Goal: Task Accomplishment & Management: Manage account settings

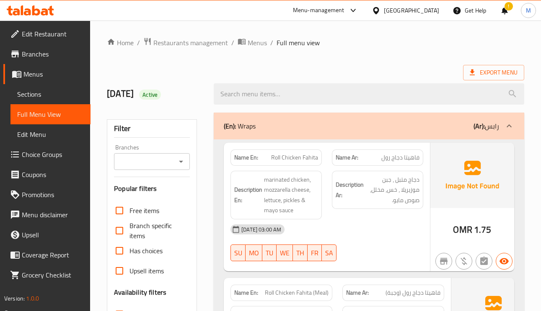
scroll to position [63, 0]
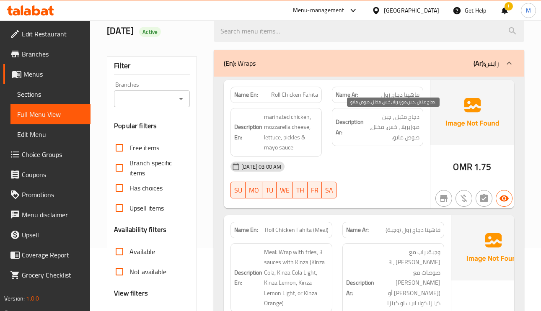
click at [411, 134] on span "دجاج متبل ، جبن موزيريلا ، خس، مخلل، صوص مايو." at bounding box center [392, 127] width 54 height 31
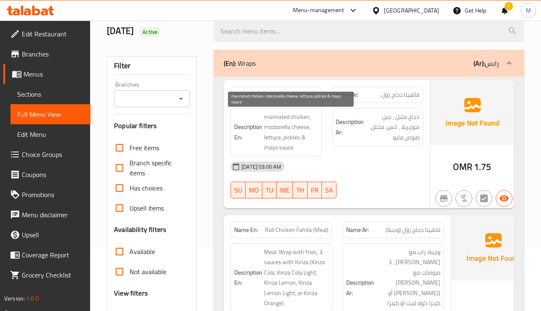
click at [280, 129] on span "marinated chicken, mozzarella cheese, lettuce, pickles & mayo sauce" at bounding box center [291, 132] width 54 height 41
click at [290, 137] on span "marinated chicken, mozzarella cheese, lettuce, pickles & mayo sauce" at bounding box center [291, 132] width 54 height 41
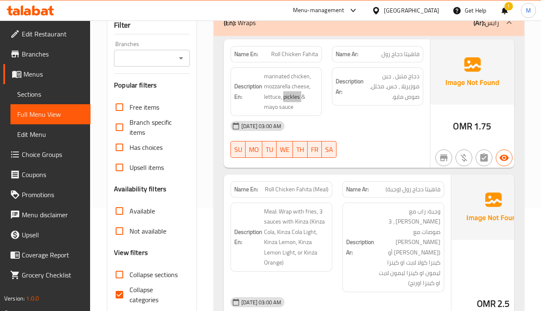
scroll to position [126, 0]
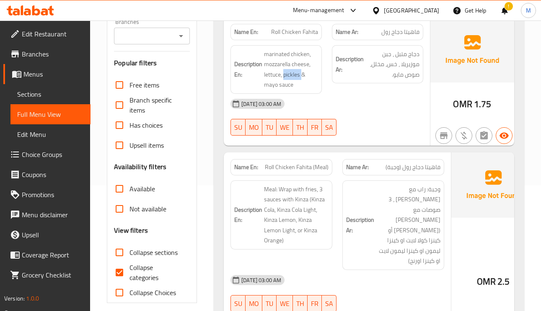
click at [389, 170] on span "فاهيتا دجاج رول (وجبة)" at bounding box center [412, 167] width 55 height 9
click at [267, 172] on span "Roll Chicken Fahita (Meal)" at bounding box center [297, 167] width 64 height 9
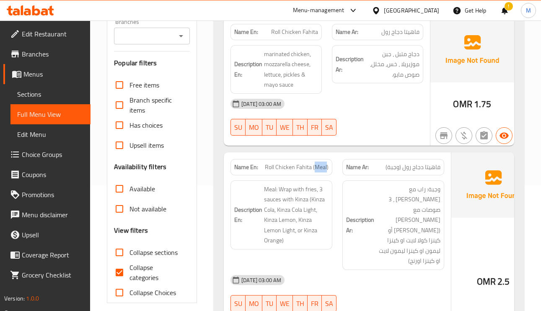
click at [267, 172] on span "Roll Chicken Fahita (Meal)" at bounding box center [297, 167] width 64 height 9
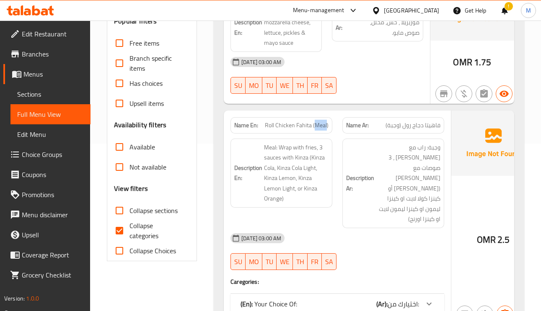
scroll to position [188, 0]
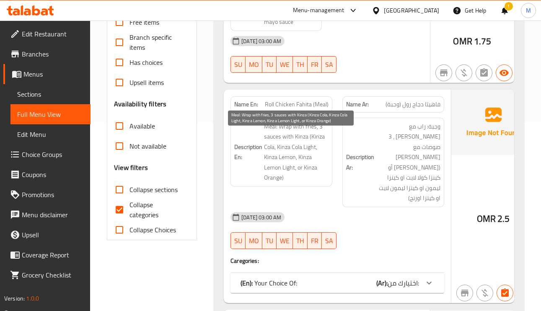
click at [289, 137] on span "Meal: Wrap with fries, 3 sauces with Kinza (Kinza Cola, Kinza Cola Light, Kinza…" at bounding box center [296, 152] width 65 height 62
click at [304, 132] on span "Meal: Wrap with fries, 3 sauces with Kinza (Kinza Cola, Kinza Cola Light, Kinza…" at bounding box center [296, 152] width 65 height 62
click at [294, 137] on span "Meal: Wrap with fries, 3 sauces with Kinza (Kinza Cola, Kinza Cola Light, Kinza…" at bounding box center [296, 152] width 65 height 62
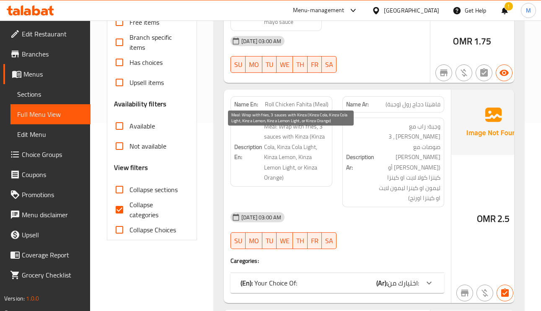
click at [307, 137] on span "Meal: Wrap with fries, 3 sauces with Kinza (Kinza Cola, Kinza Cola Light, Kinza…" at bounding box center [296, 152] width 65 height 62
click at [306, 150] on span "Meal: Wrap with fries, 3 sauces with Kinza (Kinza Cola, Kinza Cola Light, Kinza…" at bounding box center [296, 152] width 65 height 62
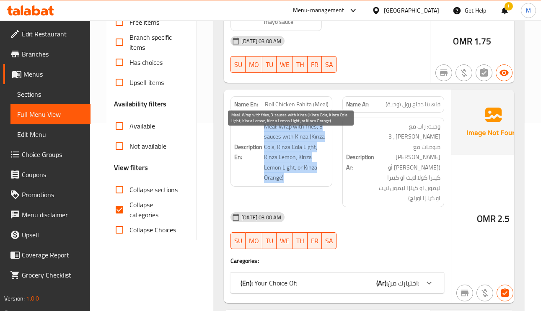
click at [306, 150] on span "Meal: Wrap with fries, 3 sauces with Kinza (Kinza Cola, Kinza Cola Light, Kinza…" at bounding box center [296, 152] width 65 height 62
click at [282, 160] on span "Meal: Wrap with fries, 3 sauces with Kinza (Kinza Cola, Kinza Cola Light, Kinza…" at bounding box center [296, 152] width 65 height 62
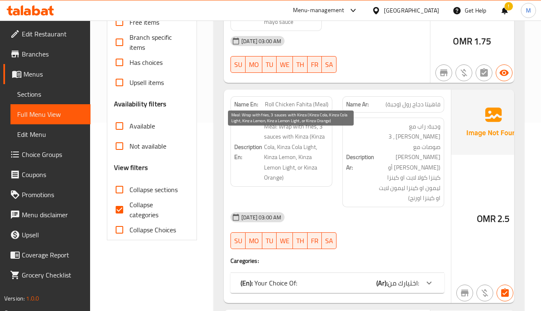
click at [302, 156] on span "Meal: Wrap with fries, 3 sauces with Kinza (Kinza Cola, Kinza Cola Light, Kinza…" at bounding box center [296, 152] width 65 height 62
click at [294, 168] on span "Meal: Wrap with fries, 3 sauces with Kinza (Kinza Cola, Kinza Cola Light, Kinza…" at bounding box center [296, 152] width 65 height 62
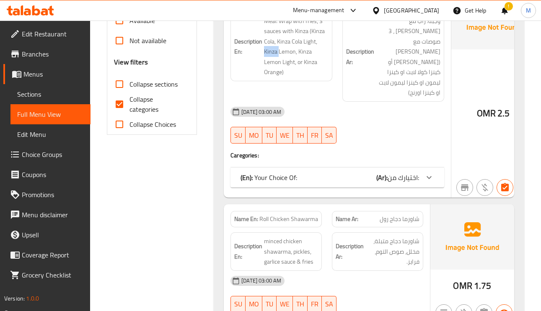
scroll to position [314, 0]
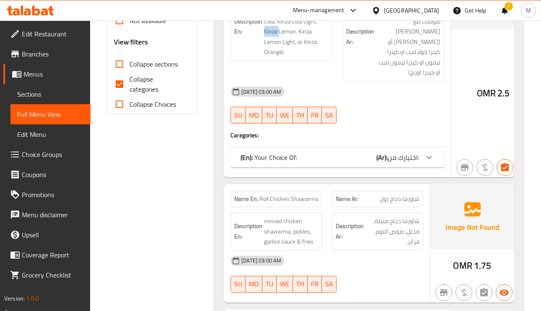
click at [393, 161] on span "اختيارك من:" at bounding box center [402, 157] width 31 height 13
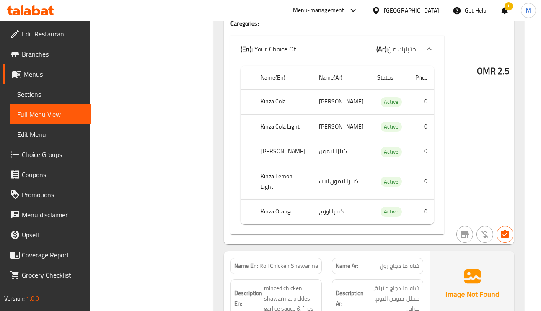
scroll to position [440, 0]
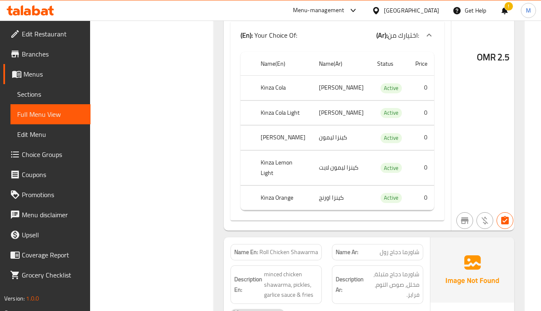
click at [318, 111] on td "[PERSON_NAME]" at bounding box center [341, 113] width 58 height 25
click at [329, 149] on td "كينزا ليمون" at bounding box center [341, 138] width 58 height 25
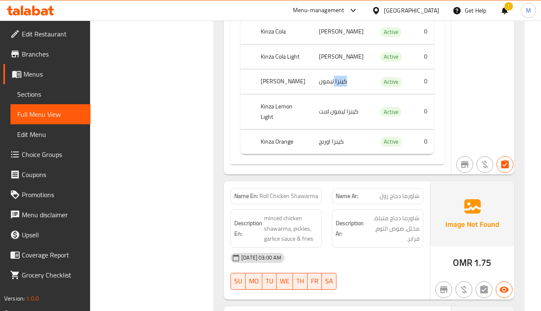
scroll to position [565, 0]
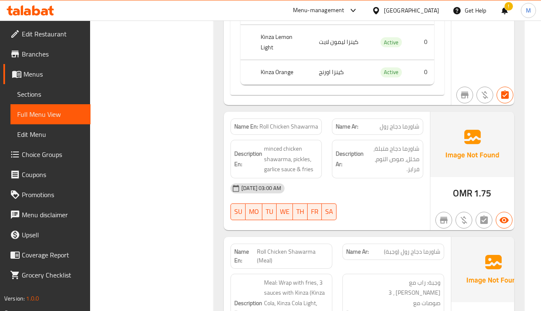
click at [402, 131] on span "شاورما دجاج رول" at bounding box center [400, 126] width 40 height 9
click at [288, 131] on span "Roll Chicken Shawarma" at bounding box center [288, 126] width 59 height 9
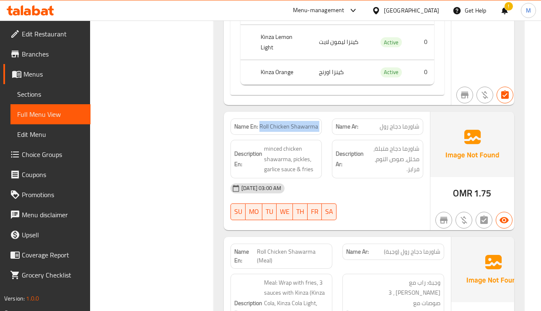
click at [288, 131] on span "Roll Chicken Shawarma" at bounding box center [288, 126] width 59 height 9
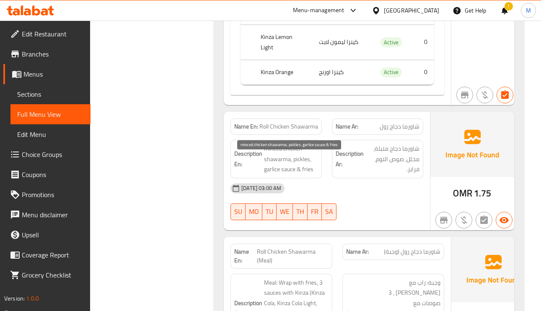
click at [304, 169] on span "minced chicken shawarma, pickles, garlice sauce & fries" at bounding box center [291, 159] width 54 height 31
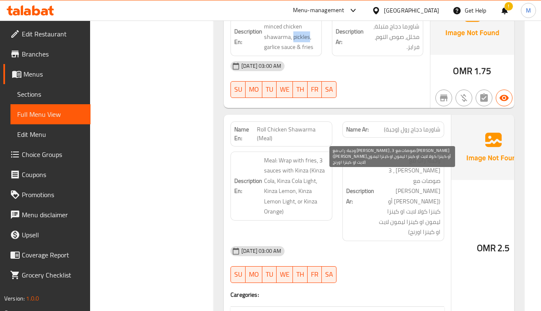
scroll to position [691, 0]
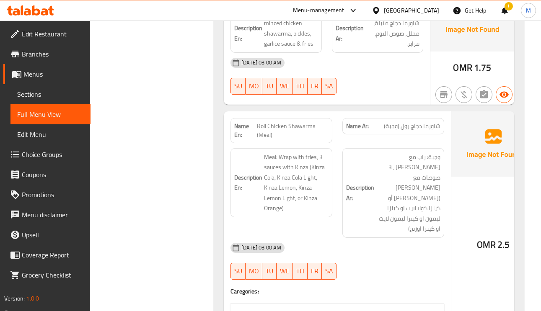
click at [404, 131] on span "شاورما دجاج رول (وجبة)" at bounding box center [412, 126] width 57 height 9
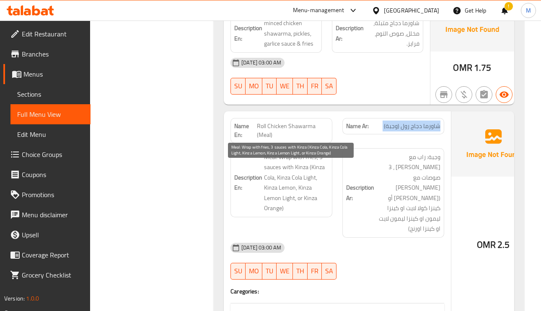
click at [268, 185] on span "Meal: Wrap with fries, 3 sauces with Kinza (Kinza Cola, Kinza Cola Light, Kinza…" at bounding box center [296, 183] width 65 height 62
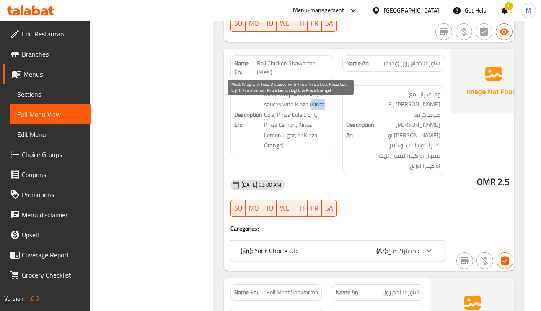
click at [300, 124] on span "Meal: Wrap with fries, 3 sauces with Kinza (Kinza Cola, Kinza Cola Light, Kinza…" at bounding box center [296, 120] width 65 height 62
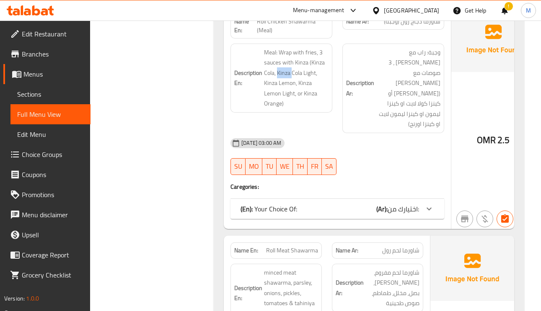
scroll to position [880, 0]
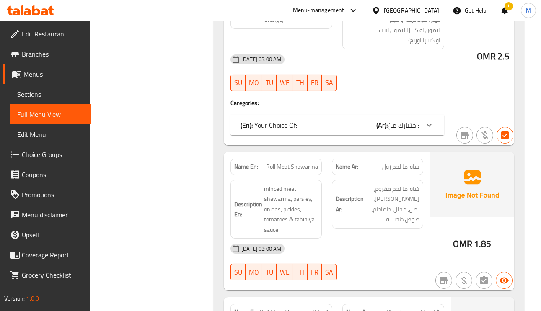
click at [390, 129] on span "اختيارك من:" at bounding box center [402, 125] width 31 height 13
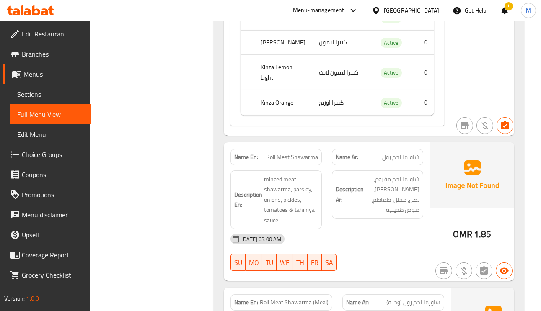
scroll to position [1131, 0]
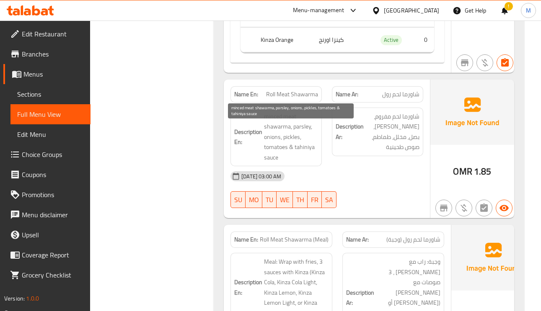
click at [294, 140] on span "minced meat shawarma, parsley, onions, pickles, tomatoes & tahiniya sauce" at bounding box center [291, 137] width 54 height 52
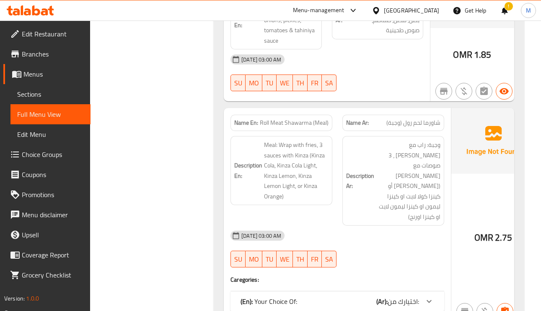
scroll to position [1257, 0]
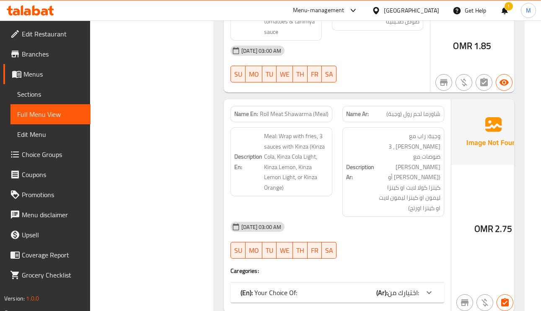
click at [404, 119] on span "شاورما لحم رول (وجبة)" at bounding box center [413, 114] width 54 height 9
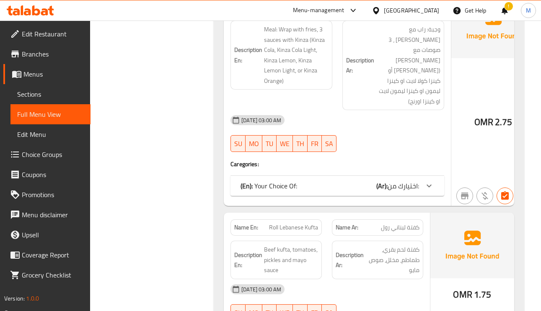
scroll to position [1445, 0]
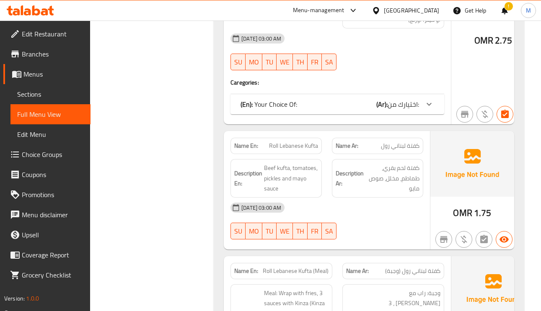
click at [424, 109] on icon at bounding box center [429, 104] width 10 height 10
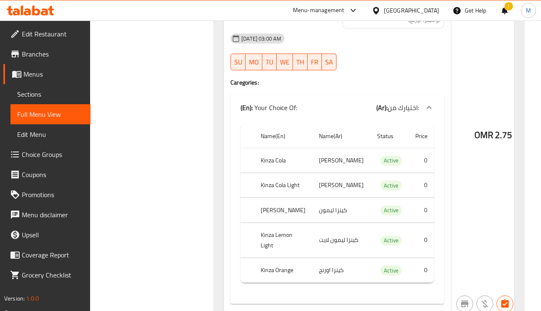
click at [424, 113] on icon at bounding box center [429, 108] width 10 height 10
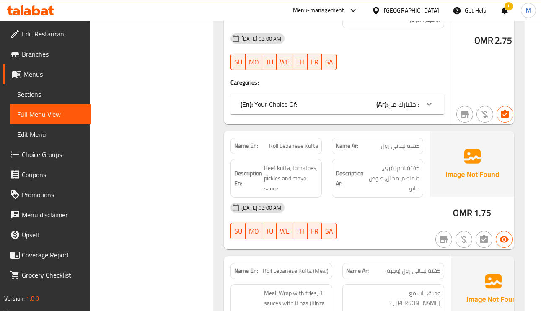
click at [380, 114] on div "(En): Your Choice Of: (Ar): اختيارك من:" at bounding box center [337, 104] width 214 height 20
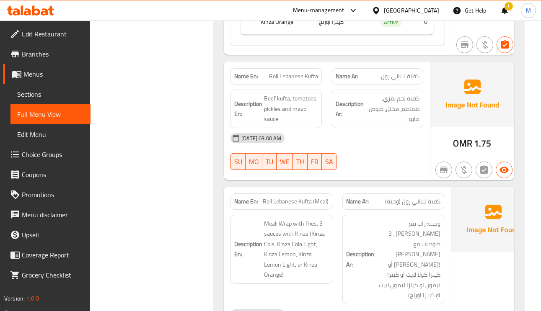
scroll to position [1696, 0]
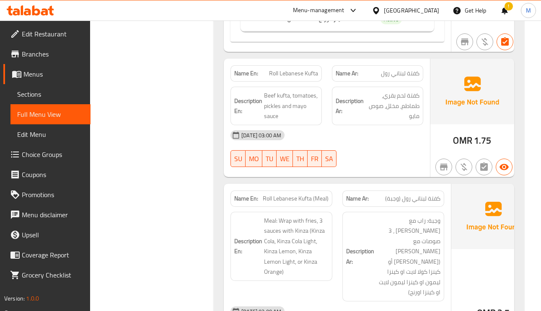
click at [411, 78] on span "كفتة لبناني رول" at bounding box center [400, 73] width 39 height 9
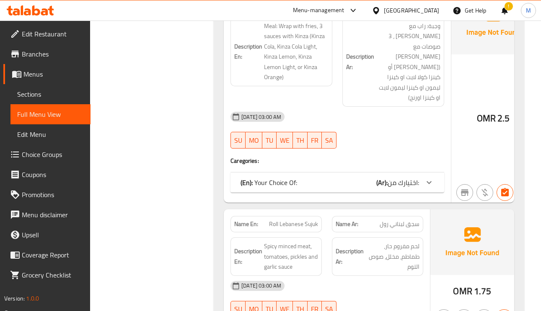
scroll to position [1948, 0]
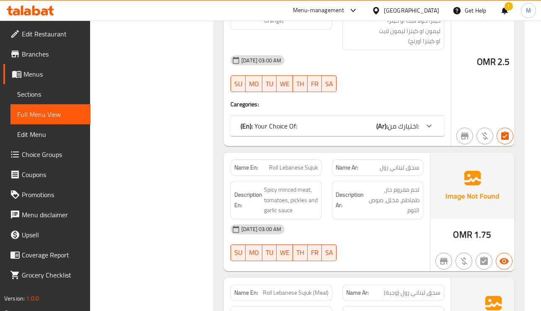
click at [395, 132] on span "اختيارك من:" at bounding box center [402, 126] width 31 height 13
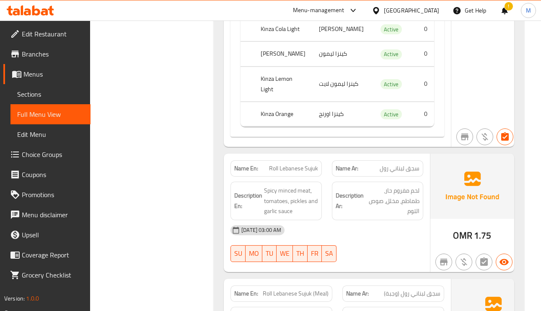
scroll to position [2199, 0]
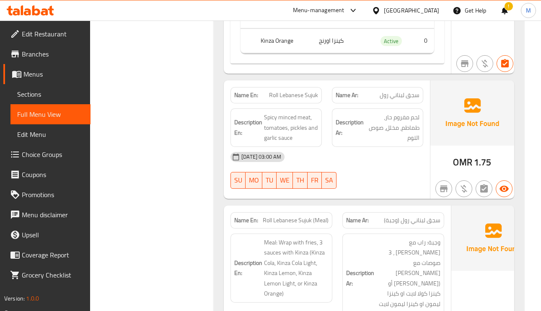
click at [404, 100] on span "سجق لبناني رول" at bounding box center [400, 95] width 40 height 9
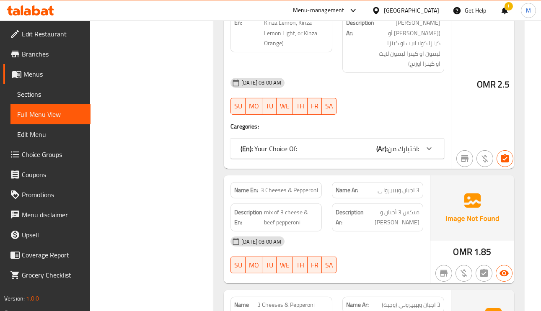
scroll to position [2450, 0]
click at [391, 154] on span "اختيارك من:" at bounding box center [402, 148] width 31 height 13
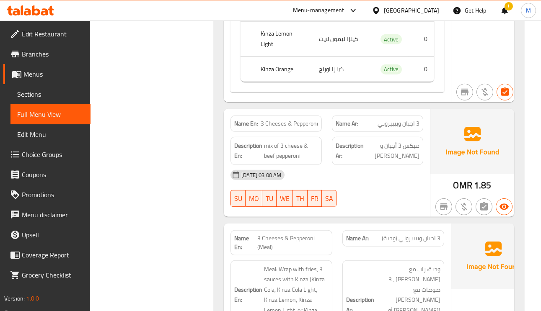
scroll to position [2702, 0]
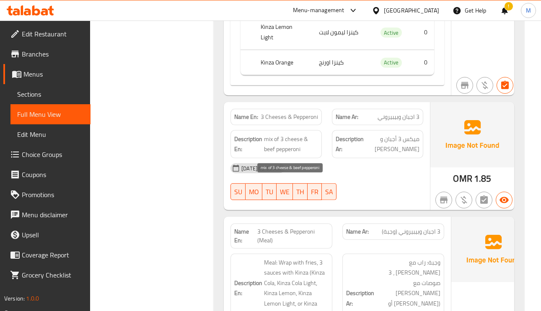
click at [295, 155] on span "mix of 3 cheese & beef pepperoni" at bounding box center [291, 144] width 54 height 21
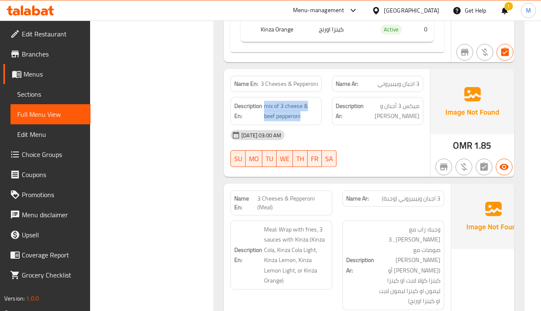
scroll to position [2765, 0]
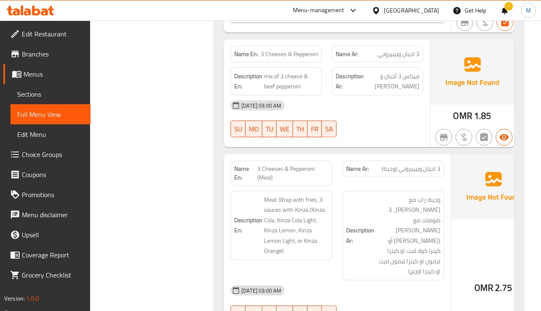
click at [409, 173] on span "3 اجبان وبيبيروني (وجبة)" at bounding box center [411, 169] width 59 height 9
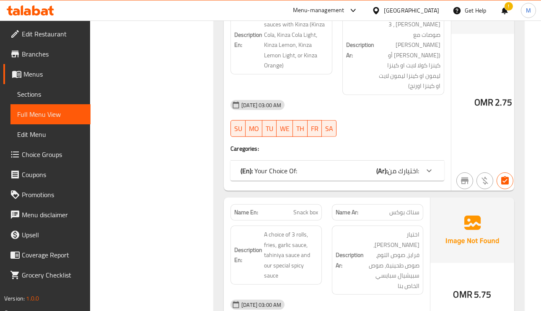
scroll to position [2953, 0]
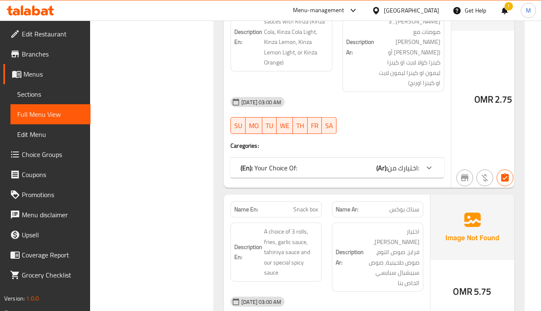
click at [419, 178] on div at bounding box center [429, 168] width 20 height 20
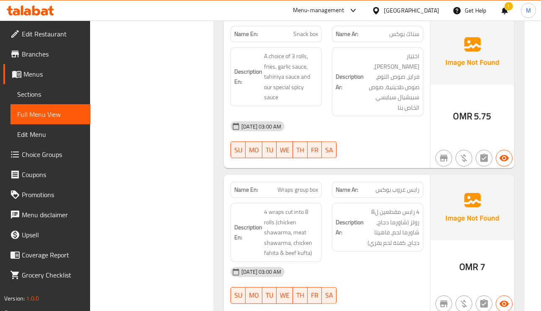
scroll to position [3330, 0]
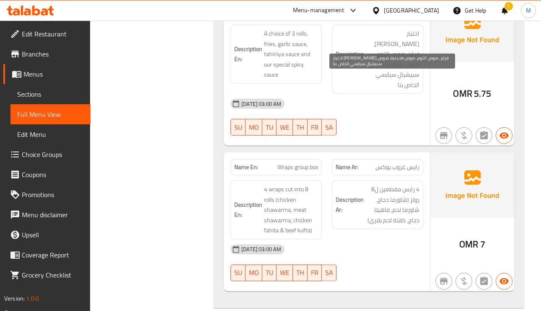
click at [395, 78] on span "اختيار ٣ رولز، فرايز، صوص التوم، صوص طحينية، صوص سبيشيال سبايسي الخاص بنا" at bounding box center [392, 59] width 54 height 62
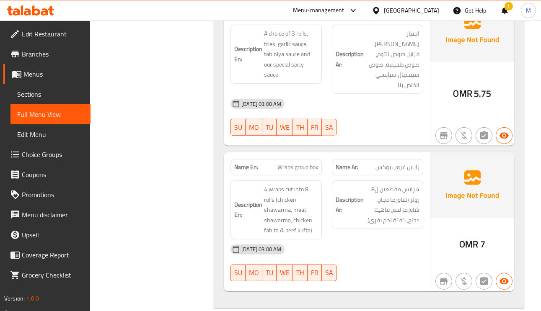
click at [305, 20] on div "Name En: Snack box" at bounding box center [275, 11] width 91 height 16
click at [308, 16] on span "Snack box" at bounding box center [305, 11] width 25 height 9
copy span "Snack box"
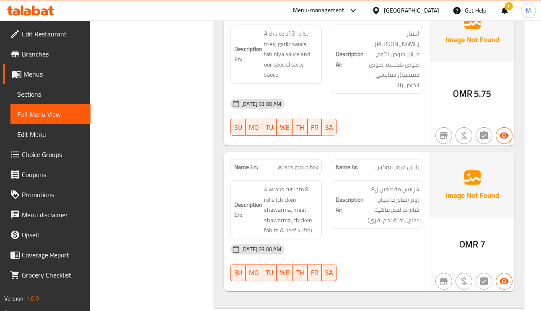
click at [419, 229] on div "Description Ar: 4 رابس مقطعين ل8 رولز (شاورما دجاج، شاورما لحم, فاهيتا دجاج، كف…" at bounding box center [377, 205] width 91 height 49
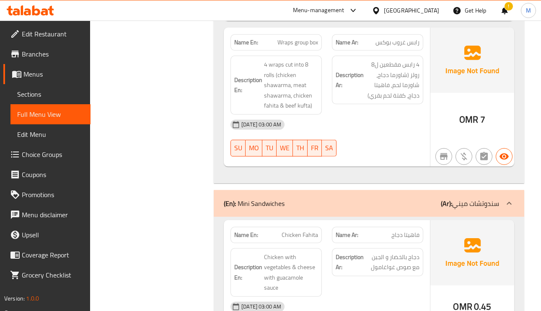
scroll to position [3456, 0]
click at [308, 46] on span "Wraps group box" at bounding box center [297, 41] width 41 height 9
copy span "Wraps group box"
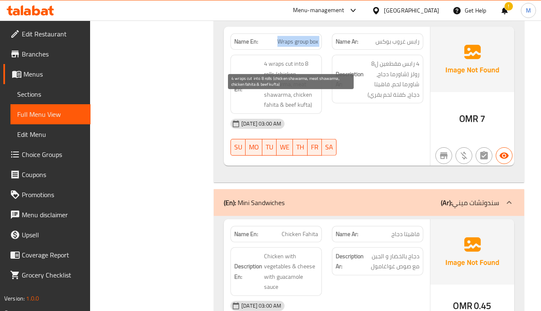
click at [303, 110] on span "4 wraps cut into 8 rolls (chicken shawarma, meat shawarma, chicken fahita & bee…" at bounding box center [291, 85] width 54 height 52
click at [292, 110] on span "4 wraps cut into 8 rolls (chicken shawarma, meat shawarma, chicken fahita & bee…" at bounding box center [291, 85] width 54 height 52
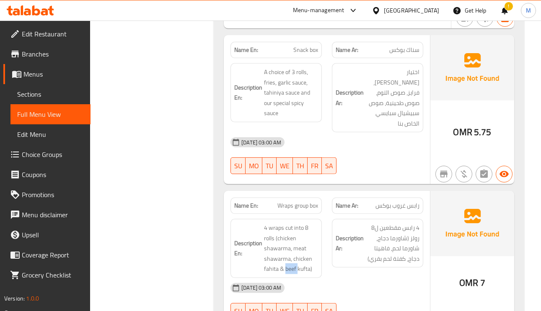
scroll to position [3267, 0]
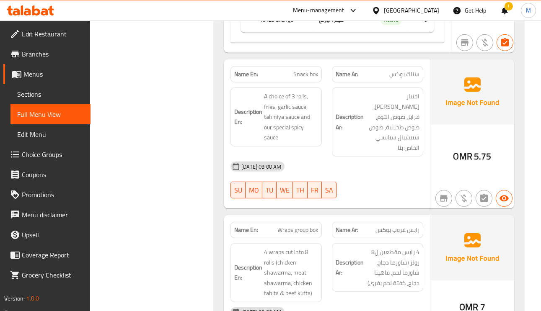
click at [306, 79] on span "Snack box" at bounding box center [305, 74] width 25 height 9
copy span "Snack box"
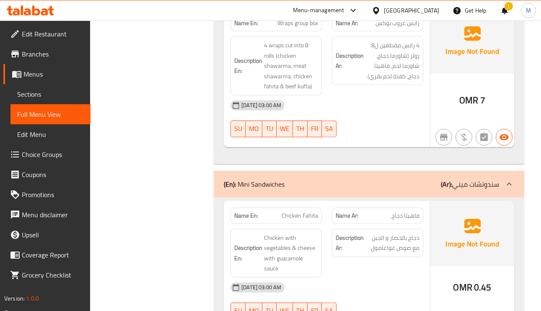
scroll to position [3581, 0]
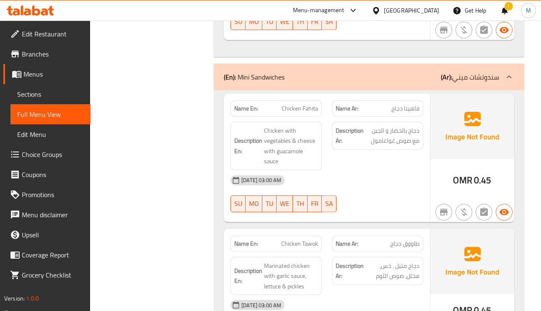
click at [403, 113] on span "فاهيتا دجاج" at bounding box center [405, 108] width 28 height 9
click at [412, 150] on div "Description Ar: دجاج بالخضار و الجبن مع صوص غواغامول" at bounding box center [377, 136] width 91 height 28
click at [409, 146] on span "دجاج بالخضار و الجبن مع صوص غواغامول" at bounding box center [392, 136] width 54 height 21
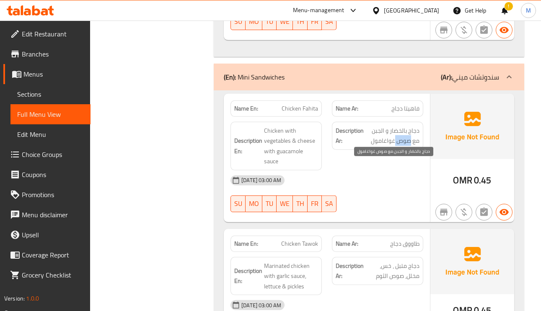
click at [409, 146] on span "دجاج بالخضار و الجبن مع صوص غواغامول" at bounding box center [392, 136] width 54 height 21
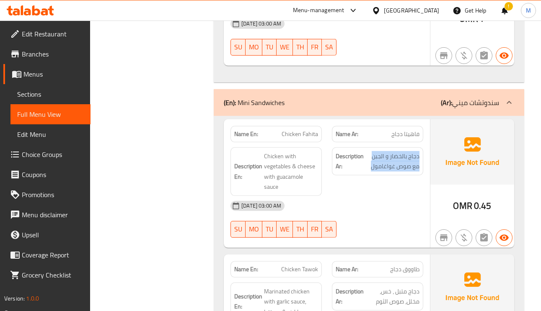
scroll to position [3644, 0]
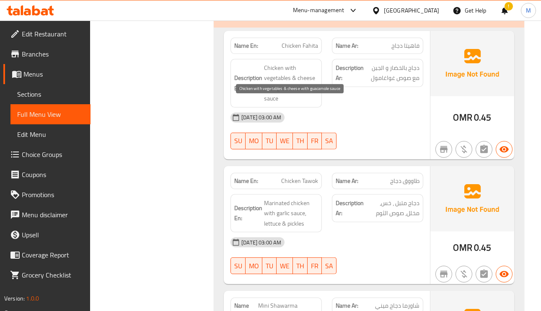
click at [293, 104] on span "Chicken with vegetables & cheese with guacamole sauce" at bounding box center [291, 83] width 54 height 41
click at [273, 104] on span "Chicken with vegetables & cheese with guacamole sauce" at bounding box center [291, 83] width 54 height 41
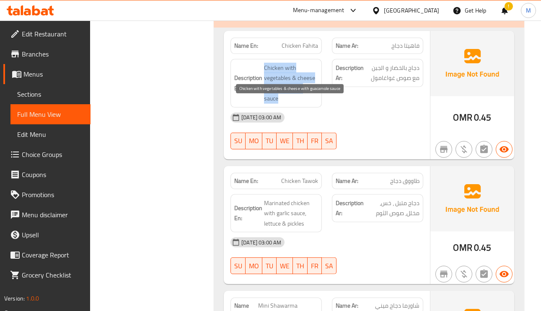
click at [279, 104] on span "Chicken with vegetables & cheese with guacamole sauce" at bounding box center [291, 83] width 54 height 41
click at [297, 104] on span "Chicken with vegetables & cheese with guacamole sauce" at bounding box center [291, 83] width 54 height 41
copy span "guacamole"
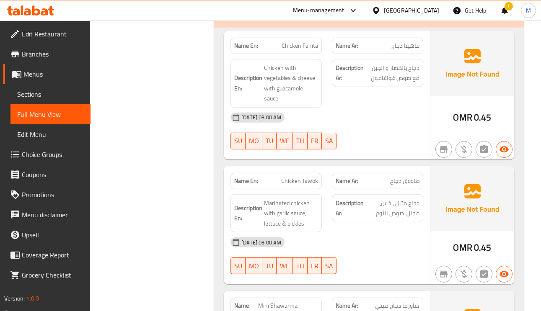
click at [309, 50] on span "Chicken Fahita" at bounding box center [299, 45] width 36 height 9
copy span "Fahita"
click at [309, 50] on span "Chicken Fahita" at bounding box center [299, 45] width 36 height 9
copy span "Chicken Fahita"
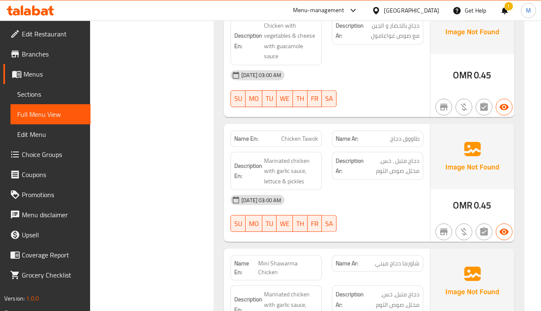
scroll to position [3707, 0]
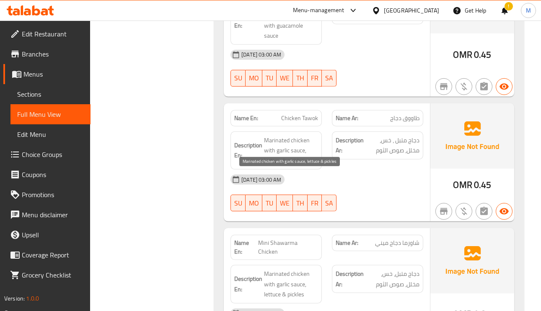
click at [303, 166] on span "Marinated chicken with garlic sauce, lettuce & pickles" at bounding box center [291, 150] width 54 height 31
click at [300, 166] on span "Marinated chicken with garlic sauce, lettuce & pickles" at bounding box center [291, 150] width 54 height 31
click at [384, 123] on p "Name Ar: طاووق دجاج" at bounding box center [378, 118] width 84 height 9
click at [298, 165] on div "Description En: Marinated chicken with garlic sauce, lettuce & pickles" at bounding box center [275, 151] width 101 height 49
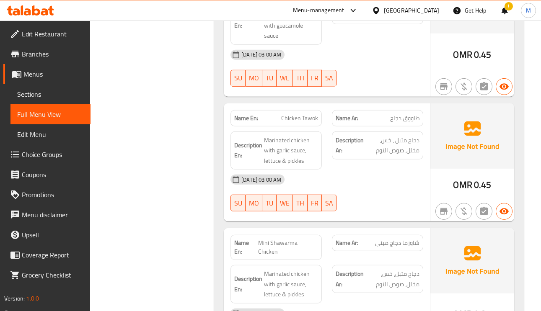
click at [298, 127] on div "Name En: Chicken Tawok" at bounding box center [275, 118] width 91 height 16
copy span "Chicken"
click at [298, 127] on div "Name En: Chicken Tawok" at bounding box center [275, 118] width 91 height 16
copy span "Chicken Tawok"
click at [298, 127] on div "Name En: Chicken Tawok" at bounding box center [275, 118] width 91 height 16
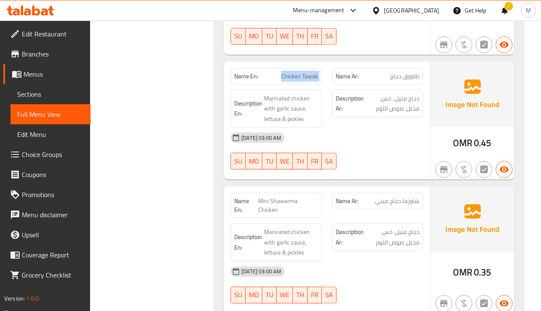
scroll to position [3833, 0]
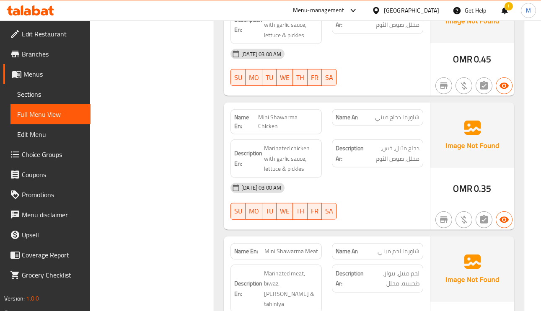
click at [265, 131] on span "Mini Shawarma Chicken" at bounding box center [288, 122] width 60 height 18
click at [294, 131] on span "Mini Shawarma Chicken" at bounding box center [288, 122] width 60 height 18
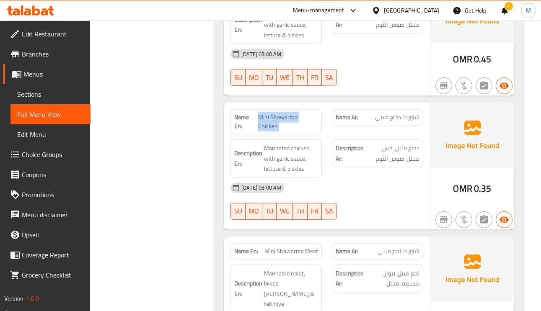
click at [294, 131] on span "Mini Shawarma Chicken" at bounding box center [288, 122] width 60 height 18
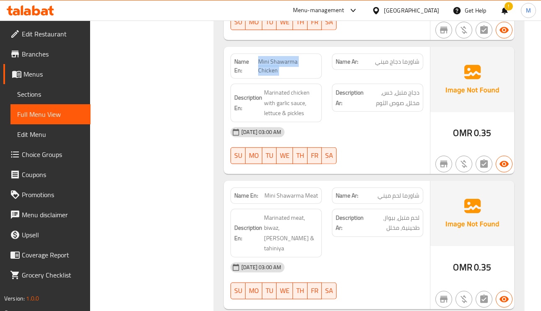
scroll to position [3958, 0]
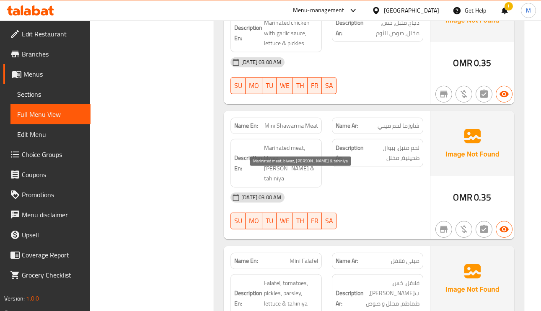
click at [269, 184] on span "Marinated meat, biwaz, [PERSON_NAME] & tahiniya" at bounding box center [291, 163] width 54 height 41
click at [271, 184] on span "Marinated meat, biwaz, [PERSON_NAME] & tahiniya" at bounding box center [291, 163] width 54 height 41
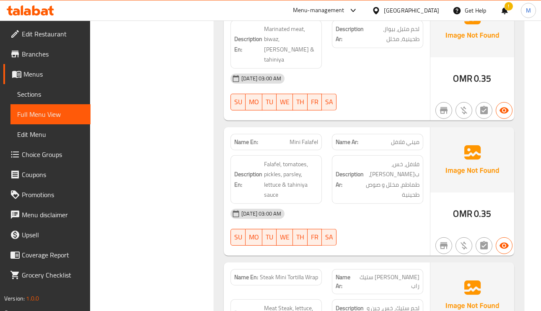
scroll to position [4084, 0]
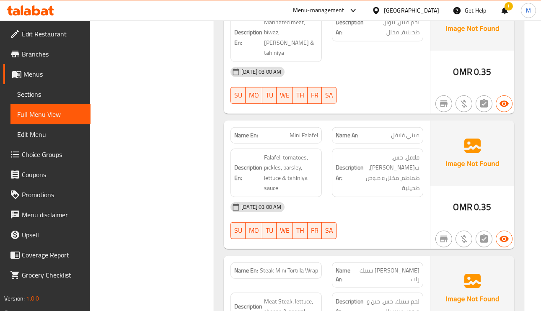
click at [412, 140] on span "ميني فلافل" at bounding box center [405, 135] width 28 height 9
click at [301, 140] on span "Mini Falafel" at bounding box center [303, 135] width 28 height 9
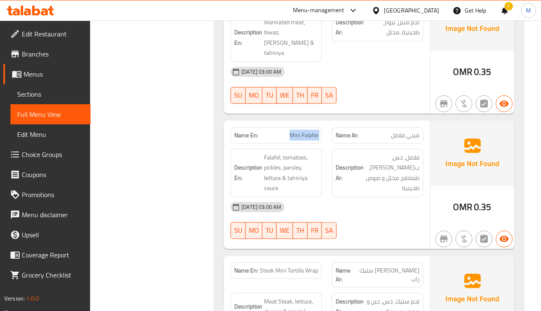
click at [301, 140] on span "Mini Falafel" at bounding box center [303, 135] width 28 height 9
copy span "Mini Falafel"
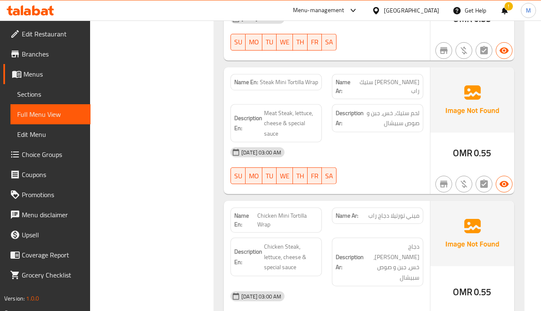
scroll to position [4335, 0]
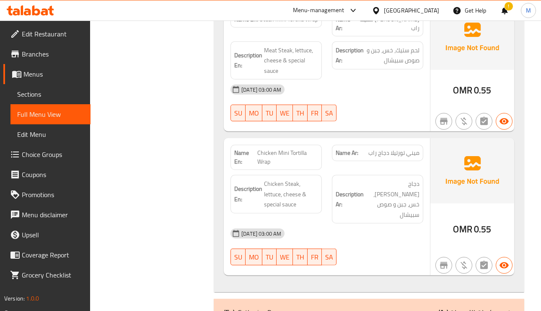
click at [261, 166] on span "Chicken Mini Tortilla Wrap" at bounding box center [287, 158] width 61 height 18
click at [271, 208] on span "Chicken Steak, lettuce, cheese & special sauce" at bounding box center [291, 194] width 54 height 31
click at [297, 207] on span "Chicken Steak, lettuce, cheese & special sauce" at bounding box center [291, 194] width 54 height 31
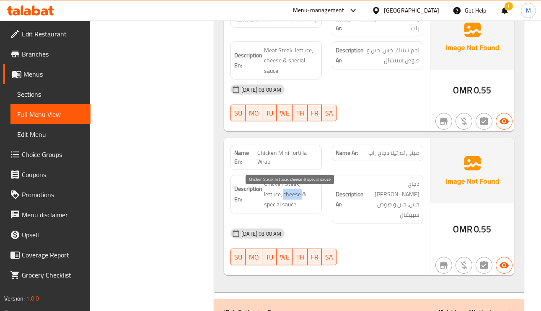
click at [297, 207] on span "Chicken Steak, lettuce, cheese & special sauce" at bounding box center [291, 194] width 54 height 31
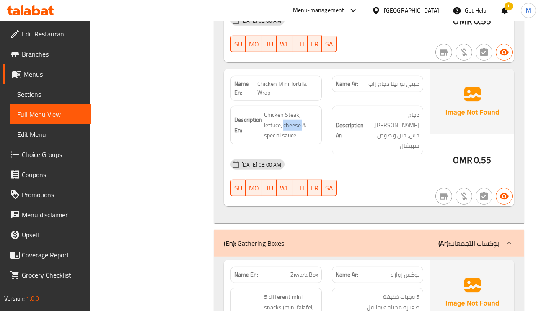
scroll to position [4461, 0]
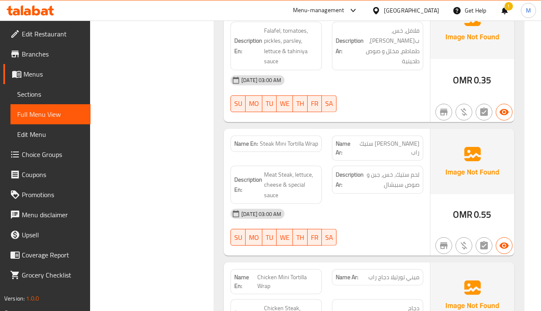
scroll to position [4210, 0]
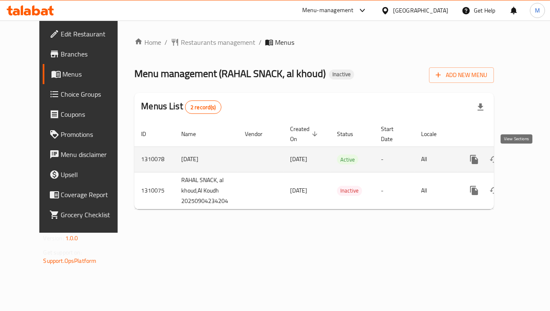
click at [525, 153] on link "enhanced table" at bounding box center [535, 160] width 20 height 20
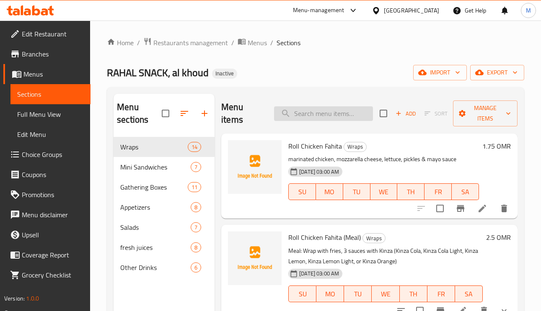
paste input "Wraps group box"
click at [328, 117] on input "Wraps group box" at bounding box center [323, 113] width 99 height 15
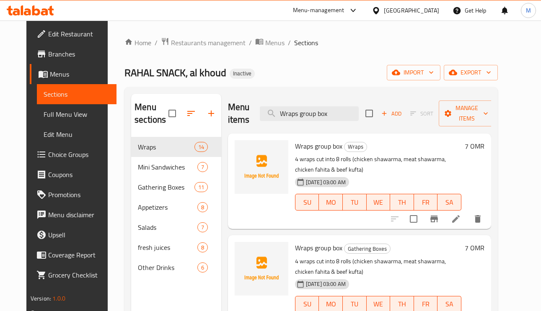
type input "Wraps group box"
click at [461, 224] on icon at bounding box center [456, 219] width 10 height 10
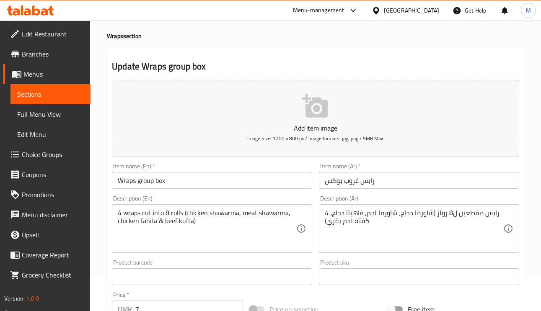
scroll to position [63, 0]
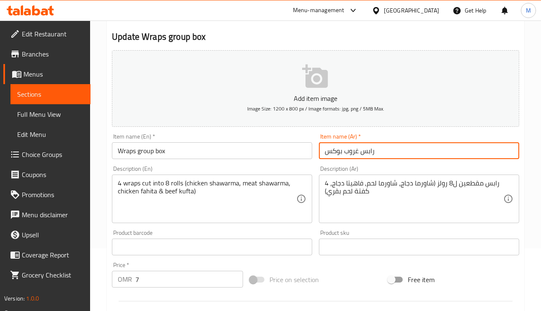
drag, startPoint x: 355, startPoint y: 150, endPoint x: 359, endPoint y: 152, distance: 4.3
click at [359, 152] on input "رابس غروب بوكس" at bounding box center [419, 150] width 200 height 17
type input "رابس جروب بوكس"
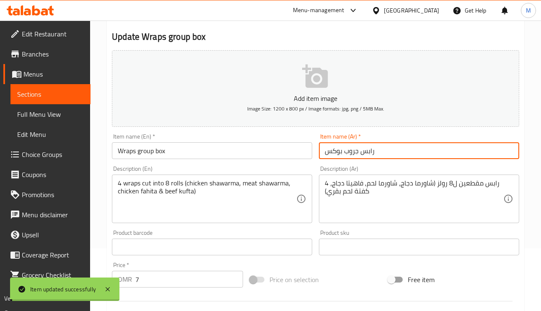
scroll to position [0, 0]
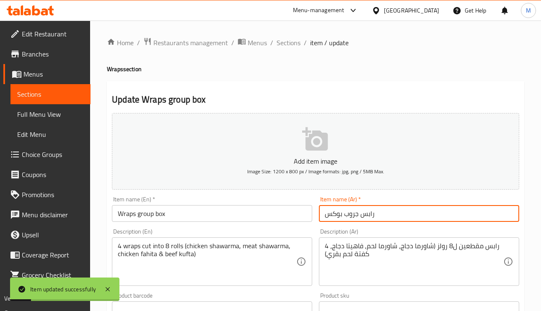
drag, startPoint x: 292, startPoint y: 41, endPoint x: 292, endPoint y: 62, distance: 20.9
click at [292, 41] on span "Sections" at bounding box center [288, 43] width 24 height 10
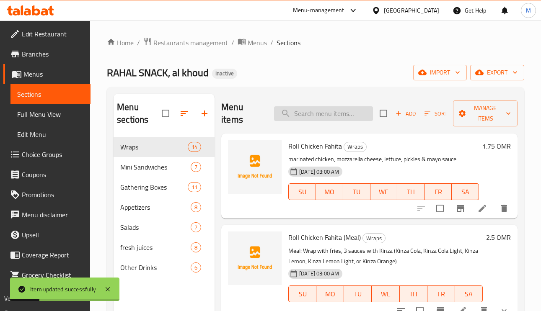
paste input "Wraps group box"
click at [317, 116] on input "Wraps group box" at bounding box center [323, 113] width 99 height 15
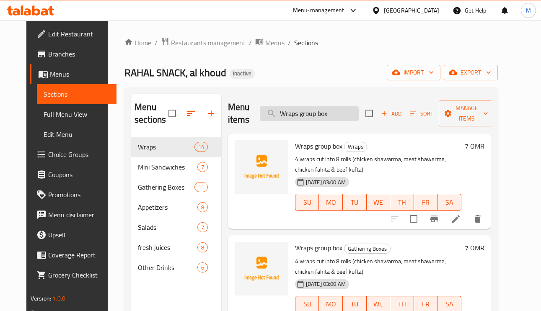
click at [354, 120] on input "Wraps group box" at bounding box center [309, 113] width 99 height 15
paste input "Snack"
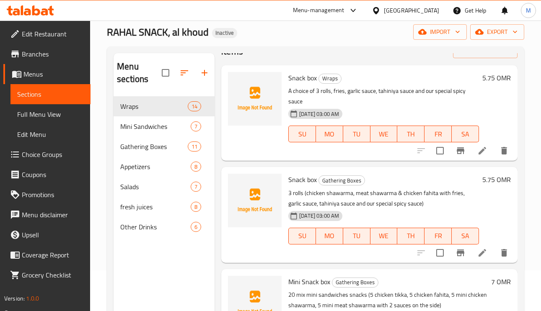
scroll to position [63, 0]
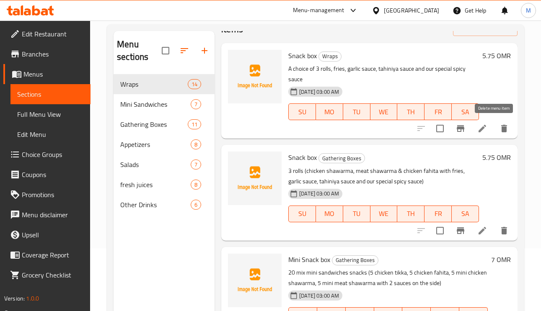
click at [499, 128] on icon "delete" at bounding box center [504, 129] width 10 height 10
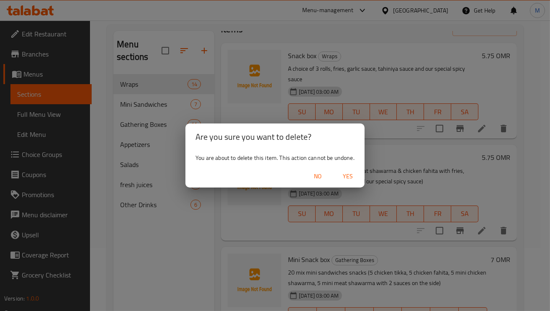
click at [349, 178] on span "Yes" at bounding box center [348, 176] width 20 height 10
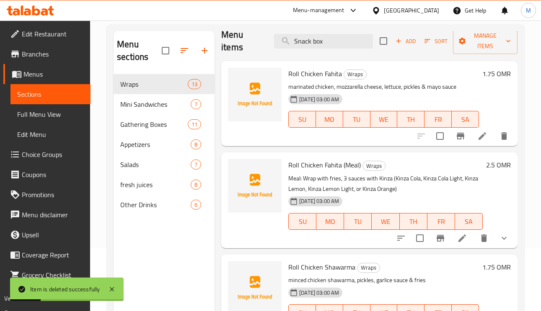
scroll to position [0, 0]
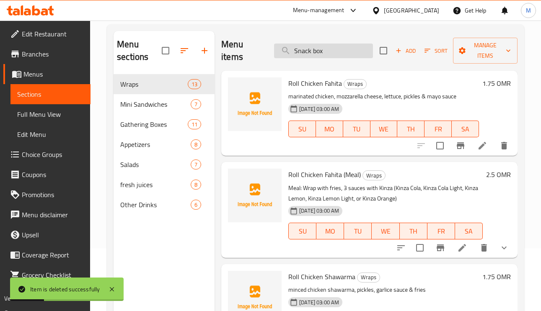
click at [325, 53] on input "Snack box" at bounding box center [323, 51] width 99 height 15
click at [330, 51] on input "Snack box" at bounding box center [323, 51] width 99 height 15
drag, startPoint x: 329, startPoint y: 51, endPoint x: 341, endPoint y: 55, distance: 12.8
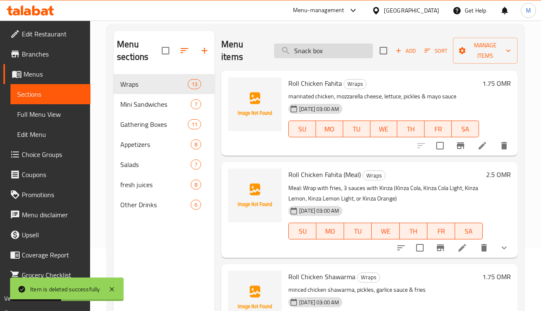
click at [332, 51] on input "Snack box" at bounding box center [323, 51] width 99 height 15
click at [344, 55] on input "Snack box" at bounding box center [323, 51] width 99 height 15
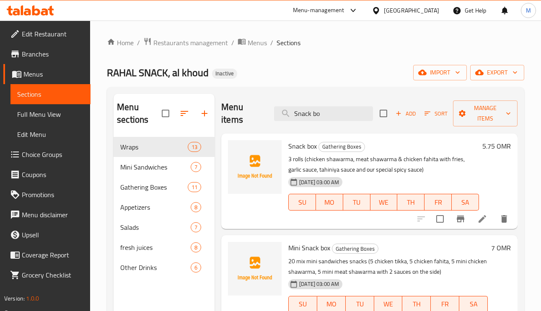
click at [339, 126] on div "Menu items Snack bo Add Sort Manage items" at bounding box center [369, 114] width 296 height 40
click at [336, 121] on input "Snack bo" at bounding box center [323, 113] width 99 height 15
click at [336, 120] on input "Snack bo" at bounding box center [323, 113] width 99 height 15
click at [317, 112] on input "Snack bo" at bounding box center [323, 113] width 99 height 15
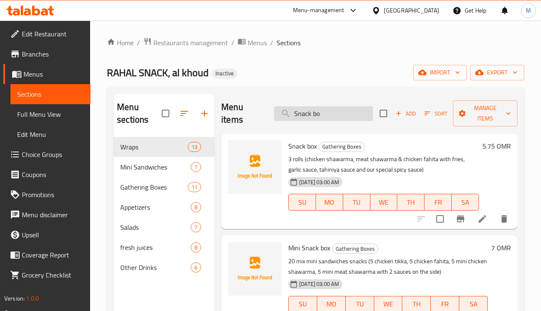
paste input "Chicken Fahita"
click at [317, 111] on input "Snack Chicken Fahita" at bounding box center [323, 113] width 99 height 15
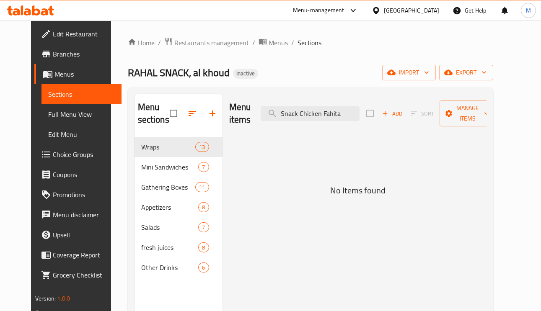
paste input "search"
type input "Chicken Fahita"
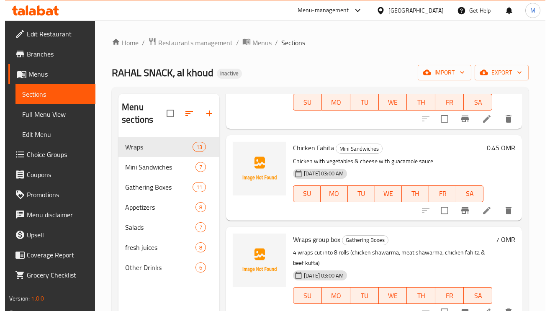
scroll to position [314, 0]
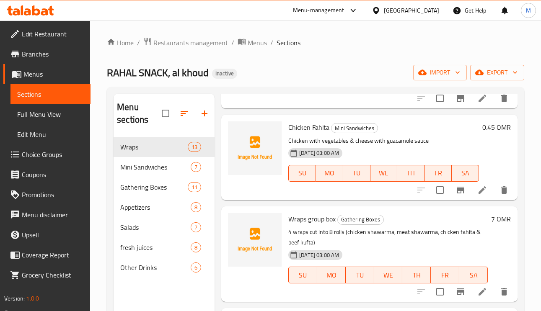
click at [470, 196] on li at bounding box center [481, 190] width 23 height 15
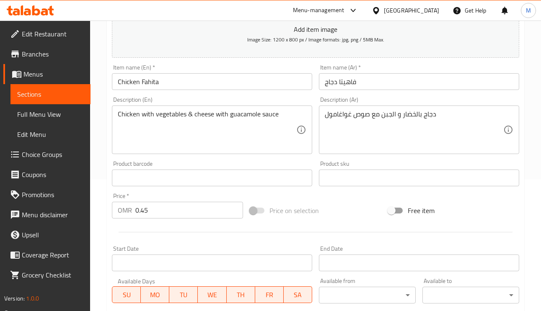
scroll to position [126, 0]
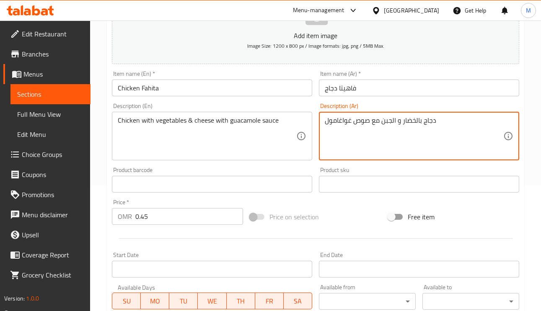
click at [338, 123] on textarea "دجاج بالخضار و الجبن مع صوص غواغامول" at bounding box center [414, 136] width 178 height 40
paste textarea "كامولي"
click at [394, 86] on input "فاهيتا دجاج" at bounding box center [419, 88] width 200 height 17
click at [351, 120] on textarea "دجاج بالخضار و الجبن مع صوص غواكامولي" at bounding box center [414, 136] width 178 height 40
type textarea "دجاج بالخضار و الجبن مع صوص جواكامولي"
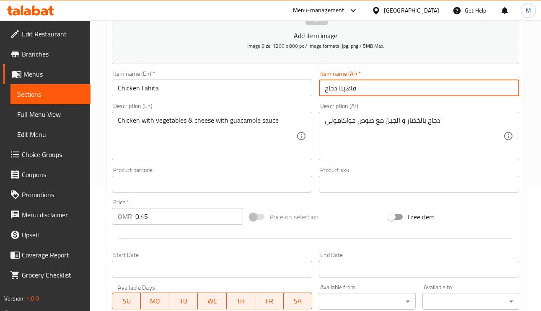
click at [407, 88] on input "فاهيتا دجاج" at bounding box center [419, 88] width 200 height 17
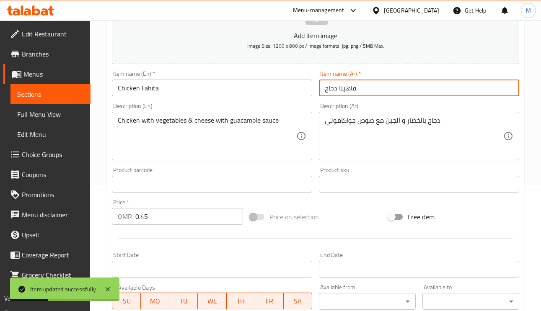
scroll to position [0, 0]
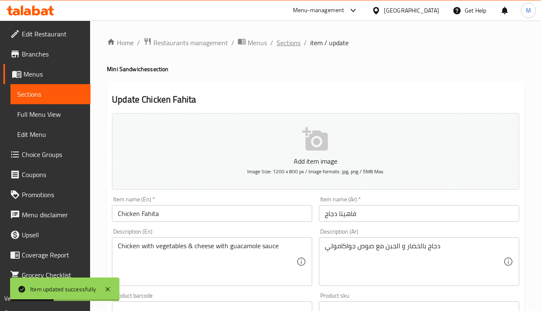
click at [296, 47] on span "Sections" at bounding box center [288, 43] width 24 height 10
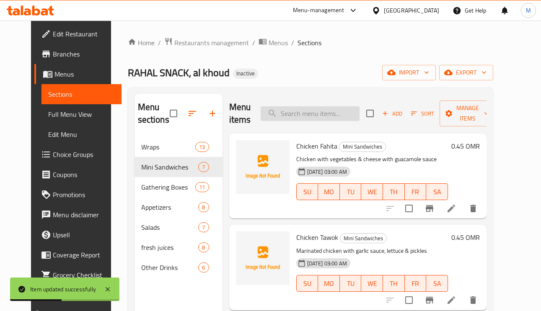
paste input "Chicken Tawok"
click at [323, 110] on input "search" at bounding box center [310, 113] width 99 height 15
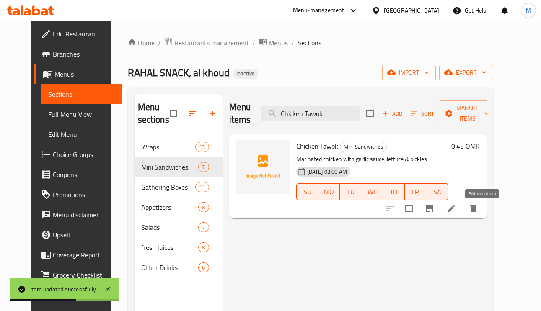
type input "Chicken Tawok"
click at [456, 211] on icon at bounding box center [451, 209] width 10 height 10
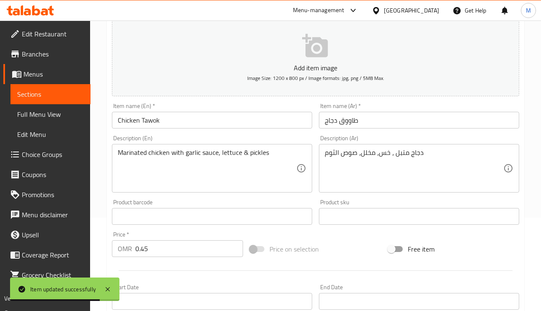
scroll to position [126, 0]
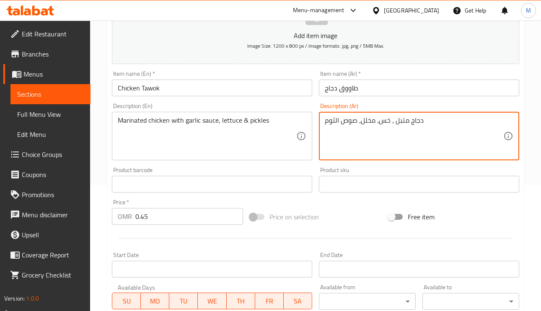
drag, startPoint x: 356, startPoint y: 121, endPoint x: 316, endPoint y: 120, distance: 39.8
click at [355, 120] on textarea "دجاج متبل ، خس، مخلل،" at bounding box center [414, 136] width 178 height 40
click at [357, 126] on textarea "دجاج متبل ، خس، مخلل،" at bounding box center [414, 136] width 178 height 40
paste textarea "وص الثوم"
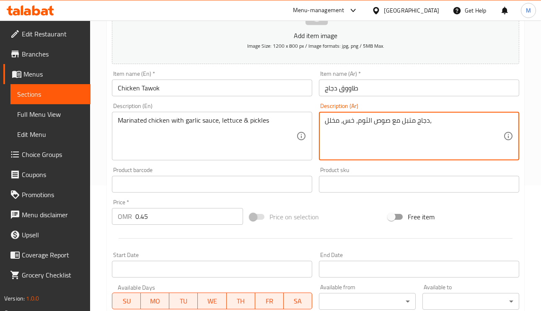
type textarea "دجاج متبل مع صوص الثوم، خس، مخلل،"
click at [222, 87] on input "Chicken Tawok" at bounding box center [212, 88] width 200 height 17
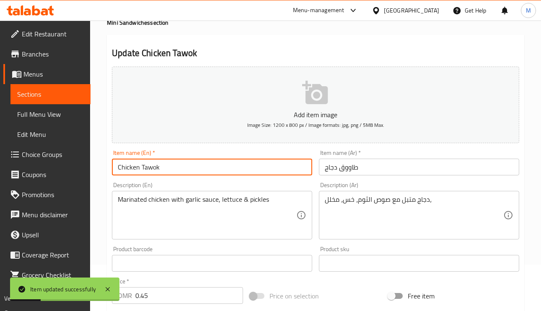
scroll to position [0, 0]
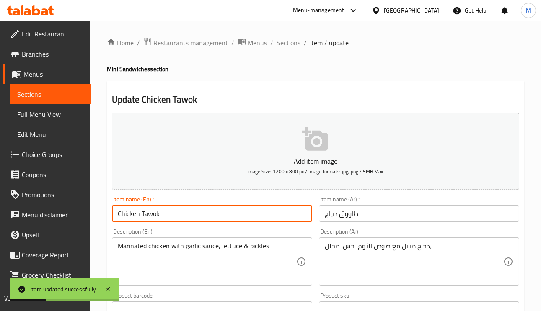
drag, startPoint x: 285, startPoint y: 40, endPoint x: 294, endPoint y: 53, distance: 16.2
click at [285, 40] on span "Sections" at bounding box center [288, 43] width 24 height 10
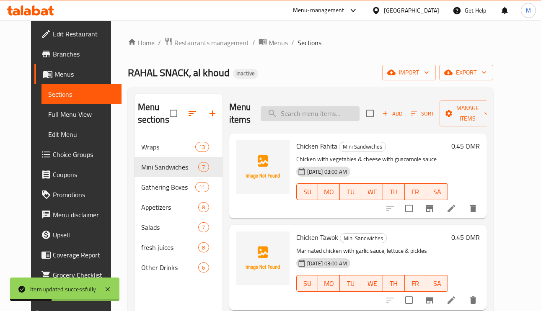
paste input "Mini Shawarma Chicken"
click at [304, 108] on input "Mini Shawarma Chicken" at bounding box center [310, 113] width 99 height 15
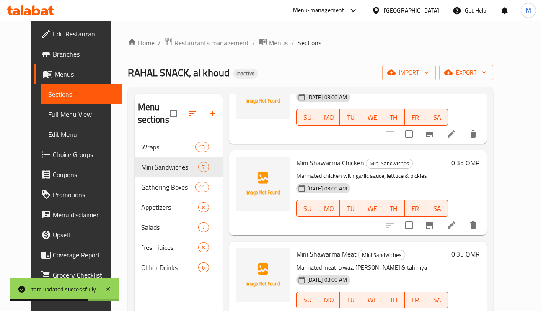
scroll to position [188, 0]
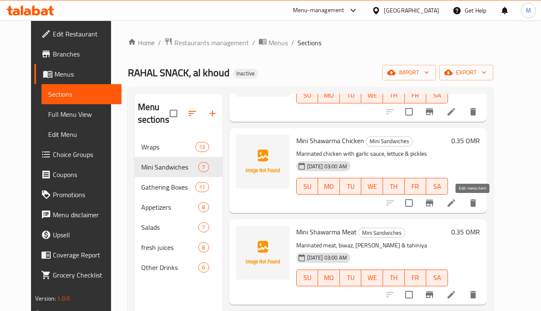
type input "Mini Shawarma Chicken"
click at [455, 203] on icon at bounding box center [451, 203] width 8 height 8
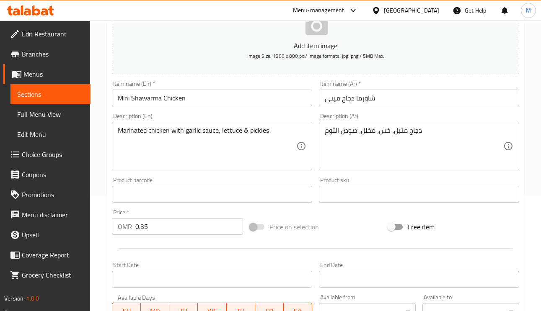
scroll to position [126, 0]
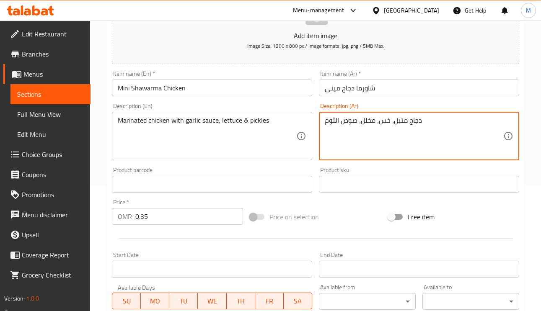
drag, startPoint x: 356, startPoint y: 122, endPoint x: 322, endPoint y: 120, distance: 34.0
click at [357, 124] on textarea "دجاج متبل، خس، مخلل" at bounding box center [414, 136] width 178 height 40
paste textarea "وص الثوم"
type textarea "دجاج متبل مع صوص الثوم، خس، مخلل"
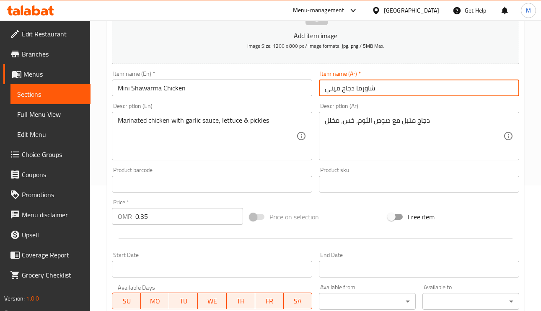
click at [385, 83] on input "شاورما دجاج ميني" at bounding box center [419, 88] width 200 height 17
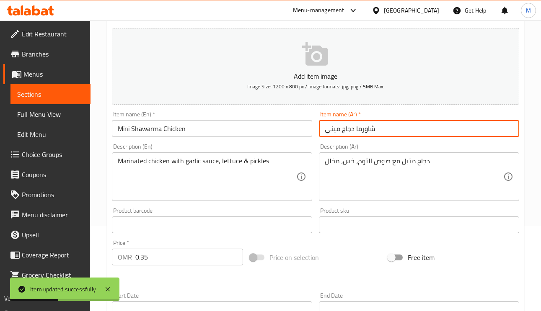
scroll to position [0, 0]
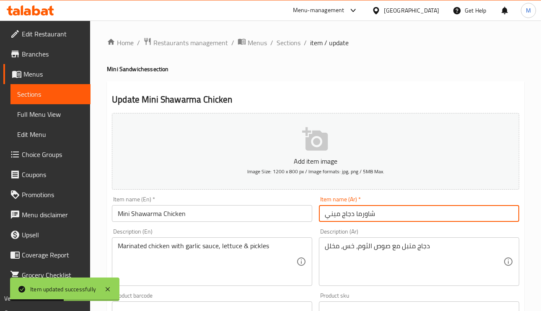
click at [290, 36] on div "Home / Restaurants management / Menus / Sections / item / update Mini Sandwiche…" at bounding box center [315, 306] width 451 height 571
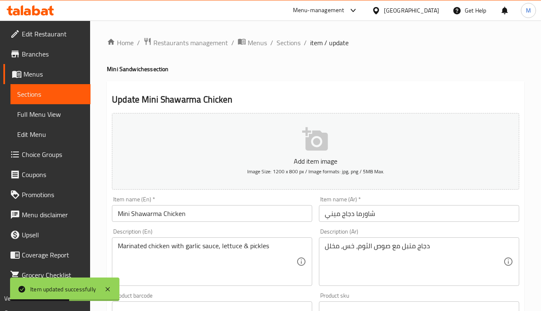
click at [294, 38] on span "Sections" at bounding box center [288, 43] width 24 height 10
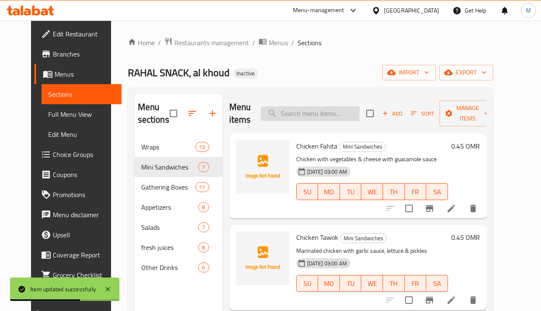
click at [300, 108] on input "search" at bounding box center [310, 113] width 99 height 15
paste input "Mini Falafel"
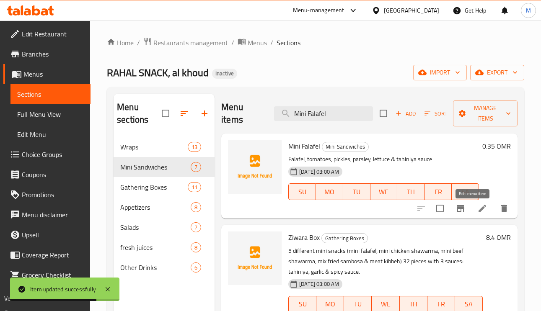
type input "Mini Falafel"
click at [477, 207] on icon at bounding box center [482, 209] width 10 height 10
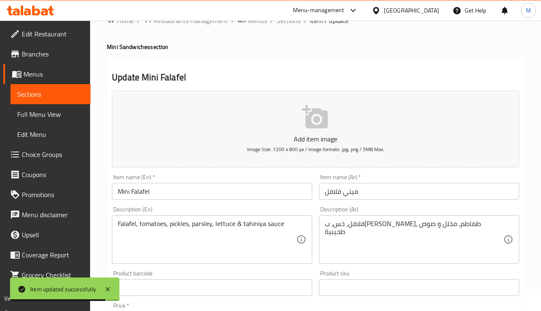
scroll to position [63, 0]
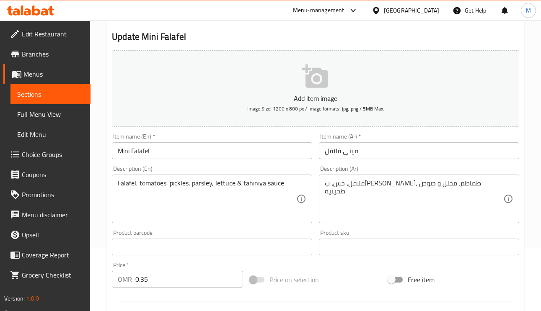
click at [396, 188] on textarea "فلافل، خس، ب[PERSON_NAME]، طماطم، مخلل و صوص طحينية" at bounding box center [414, 199] width 178 height 40
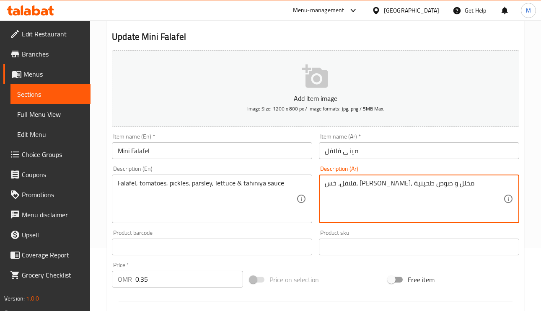
click at [425, 186] on textarea "فلافل، خس، [PERSON_NAME]، مخلل و صوص طحينية" at bounding box center [414, 199] width 178 height 40
paste textarea "ماطم"
click at [379, 185] on textarea "فلافل، [PERSON_NAME]، خس، بقدونس، مخلل و صوص طحينية" at bounding box center [414, 199] width 178 height 40
click at [408, 184] on textarea "فلافل، طماطم، خس، ب[PERSON_NAME]، و صوص طحينية" at bounding box center [414, 199] width 178 height 40
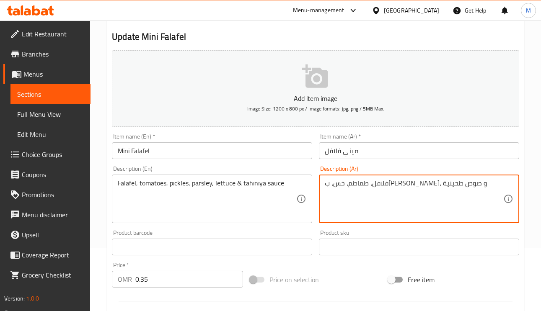
paste textarea "مخلل"
click at [405, 188] on textarea "فلافل، طماطم، مخلل، خس، ب[PERSON_NAME]، و صوص طحينية" at bounding box center [414, 199] width 178 height 40
click at [389, 186] on textarea "فلافل، طماطم، مخلل، خس، ب[PERSON_NAME]، و صوص طحينية" at bounding box center [414, 199] width 178 height 40
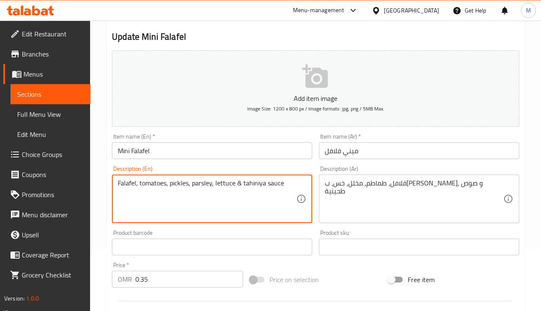
click at [158, 186] on textarea "Falafel, tomatoes, pickles, parsley, lettuce & tahiniya sauce" at bounding box center [207, 199] width 178 height 40
click at [181, 181] on textarea "Falafel, tomatoes, pickles, parsley, lettuce & tahiniya sauce" at bounding box center [207, 199] width 178 height 40
click at [227, 181] on textarea "Falafel, tomatoes, pickles, parsley, lettuce & tahiniya sauce" at bounding box center [207, 199] width 178 height 40
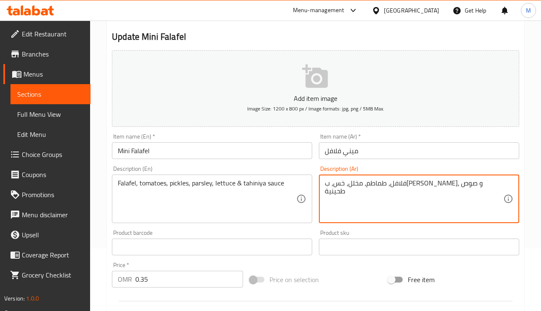
click at [389, 186] on textarea "فلافل، طماطم، مخلل، خس، ب[PERSON_NAME]، و صوص طحينية" at bounding box center [414, 199] width 178 height 40
click at [380, 185] on textarea "فلافل، طماطم، مخلل، خس، و صوص طحينية" at bounding box center [414, 199] width 178 height 40
click at [382, 185] on textarea "فلافل، طماطم، مخلل، خس، و صوص طحينية" at bounding box center [414, 199] width 178 height 40
click at [382, 181] on textarea "فلافل، طماطم، مخلل، خس، و صوص طحينية" at bounding box center [414, 199] width 178 height 40
paste textarea "قدونس"
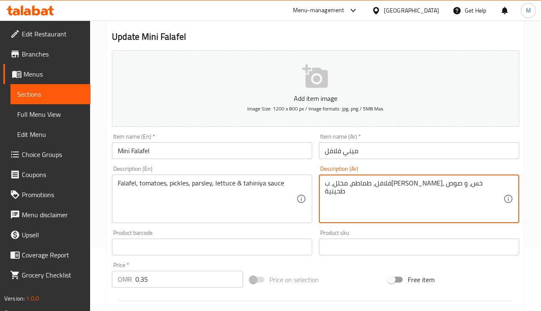
type textarea "فلافل، طماطم، مخلل، ب[PERSON_NAME]، خس، و صوص طحينية"
click at [401, 150] on input "ميني فلافل" at bounding box center [419, 150] width 200 height 17
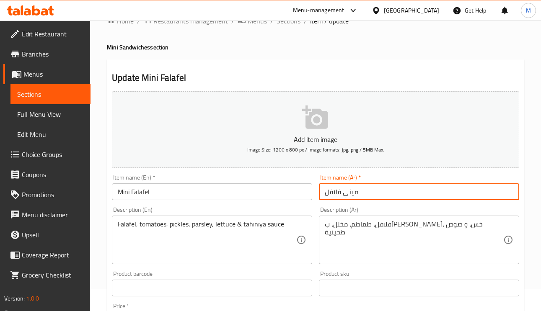
scroll to position [0, 0]
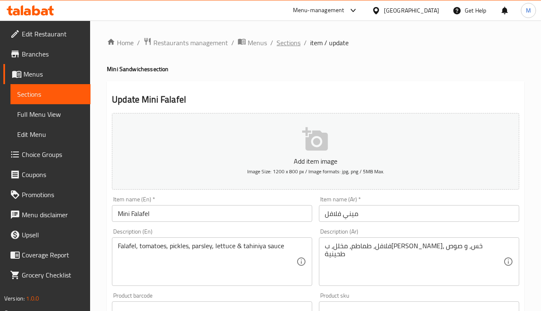
click at [294, 43] on span "Sections" at bounding box center [288, 43] width 24 height 10
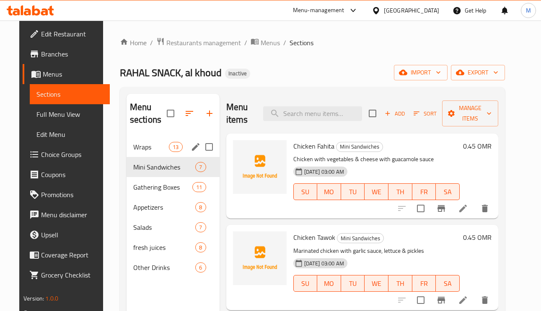
click at [203, 144] on input "Menu sections" at bounding box center [209, 147] width 18 height 18
checkbox input "true"
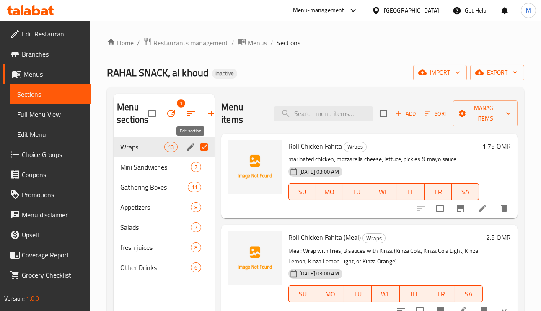
click at [189, 148] on icon "edit" at bounding box center [191, 147] width 8 height 8
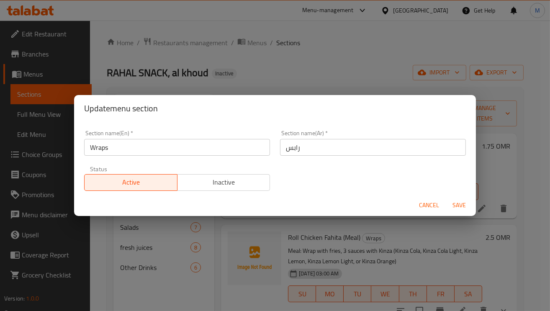
click at [144, 145] on input "Wraps" at bounding box center [177, 147] width 186 height 17
click at [424, 203] on span "Cancel" at bounding box center [429, 205] width 20 height 10
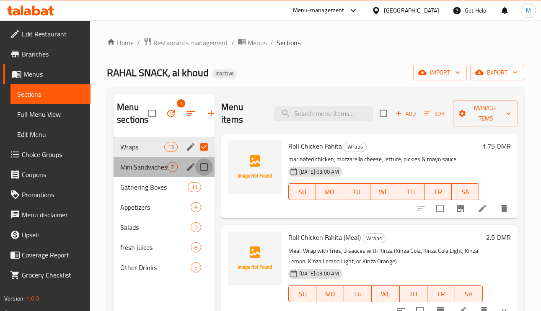
click at [206, 172] on input "Menu sections" at bounding box center [204, 167] width 18 height 18
checkbox input "true"
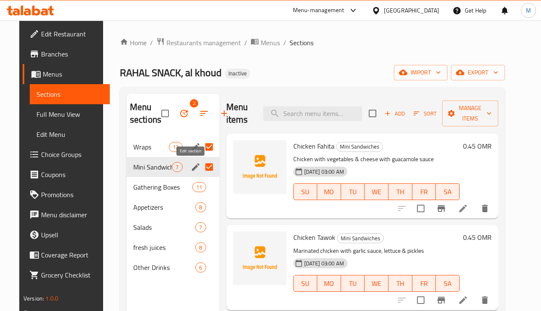
click at [191, 166] on icon "edit" at bounding box center [196, 167] width 10 height 10
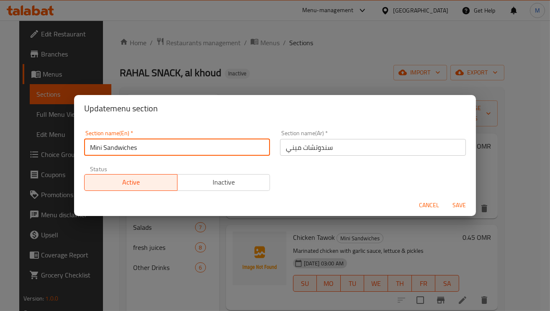
click at [135, 148] on input "Mini Sandwiches" at bounding box center [177, 147] width 186 height 17
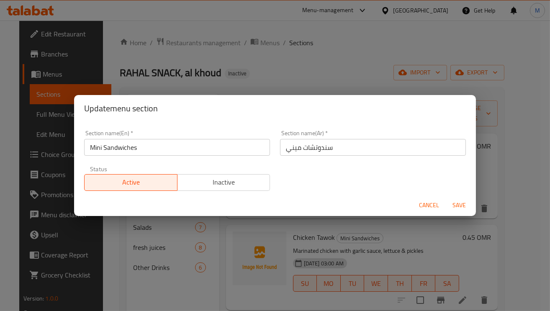
click at [434, 204] on span "Cancel" at bounding box center [429, 205] width 20 height 10
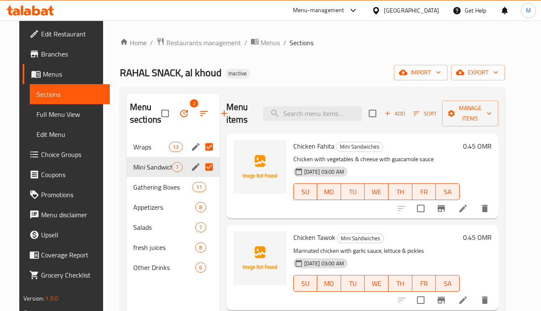
scroll to position [63, 0]
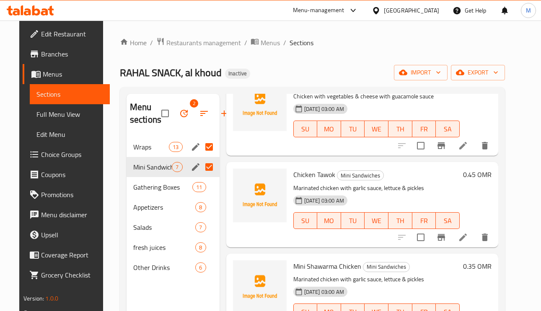
click at [103, 51] on div "Home / Restaurants management / Menus / Sections RAHAL SNACK, al khoud Inactive…" at bounding box center [312, 225] width 418 height 408
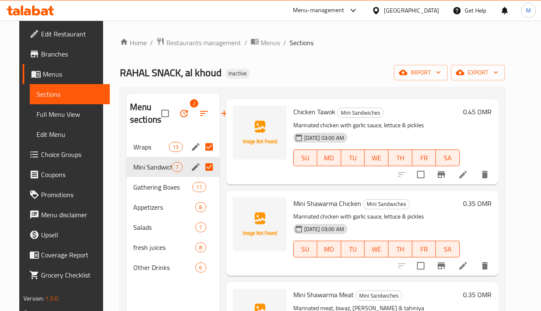
scroll to position [0, 0]
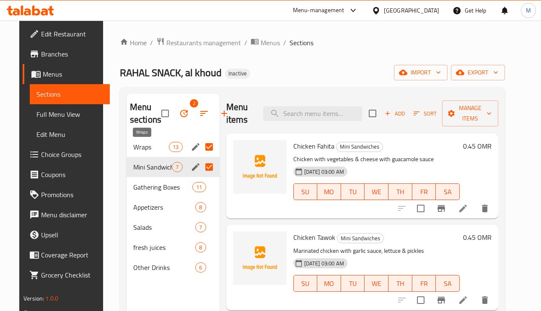
click at [151, 152] on span "Wraps" at bounding box center [151, 147] width 36 height 10
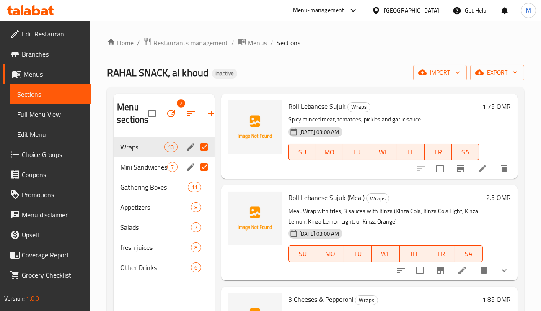
scroll to position [817, 0]
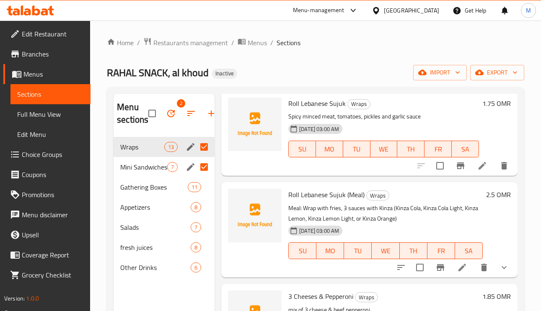
click at [477, 171] on icon at bounding box center [482, 166] width 10 height 10
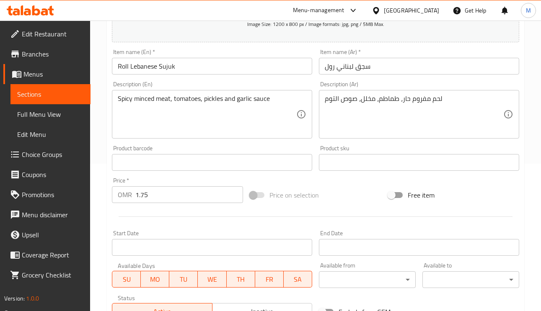
scroll to position [126, 0]
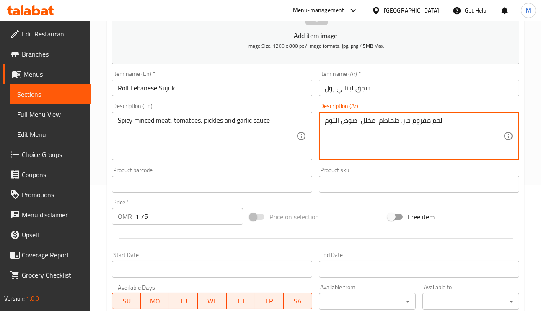
drag, startPoint x: 429, startPoint y: 123, endPoint x: 401, endPoint y: 123, distance: 27.6
paste textarea "سجق"
type textarea "لحم سجق، طماطم، مخلل، صوص التوم"
click at [164, 89] on input "Roll Lebanese Sujuk" at bounding box center [212, 88] width 200 height 17
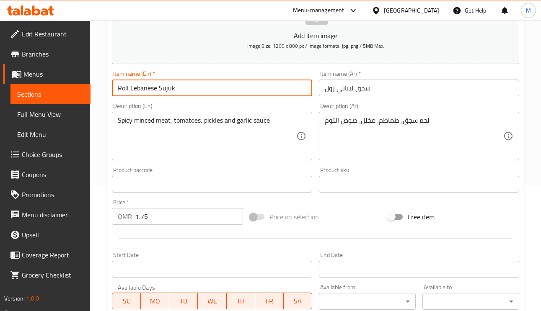
click at [164, 89] on input "Roll Lebanese Sujuk" at bounding box center [212, 88] width 200 height 17
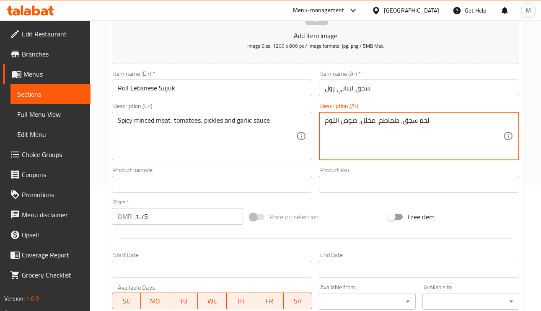
click at [405, 121] on textarea "لحم سجق، طماطم، مخلل، صوص التوم" at bounding box center [414, 136] width 178 height 40
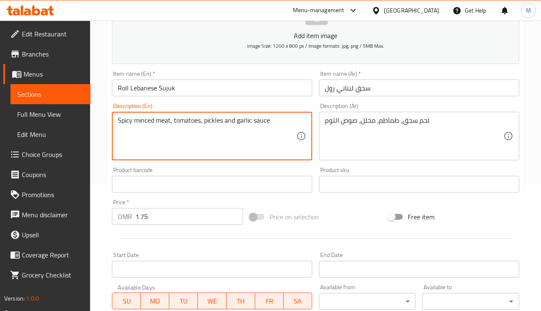
click at [145, 124] on textarea "Spicy minced meat, tomatoes, pickles and garlic sauce" at bounding box center [207, 136] width 178 height 40
click at [155, 121] on textarea "Spicy minced meat, tomatoes, pickles and garlic sauce" at bounding box center [207, 136] width 178 height 40
drag, startPoint x: 155, startPoint y: 119, endPoint x: 122, endPoint y: 127, distance: 34.1
click at [122, 127] on textarea "Spicy minced meat, tomatoes, pickles and garlic sauce" at bounding box center [207, 136] width 178 height 40
click at [128, 120] on textarea "Sausage meat, tomatoes, pickles and garlic sauce" at bounding box center [207, 136] width 178 height 40
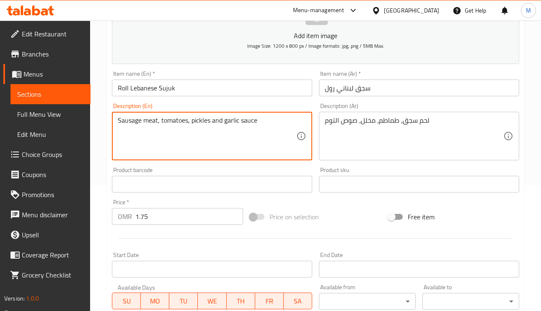
click at [128, 120] on textarea "Sausage meat, tomatoes, pickles and garlic sauce" at bounding box center [207, 136] width 178 height 40
type textarea "Sausage meat, tomatoes, pickles and garlic sauce"
click at [410, 90] on input "سجق لبناني رول" at bounding box center [419, 88] width 200 height 17
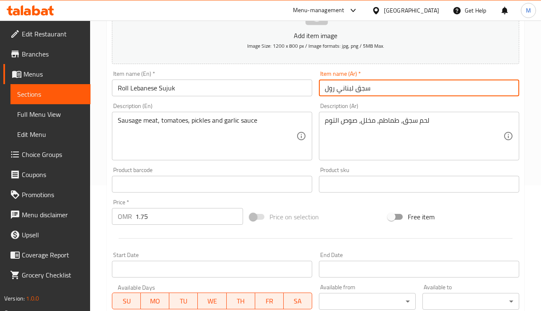
click at [385, 88] on input "سجق لبناني رول" at bounding box center [419, 88] width 200 height 17
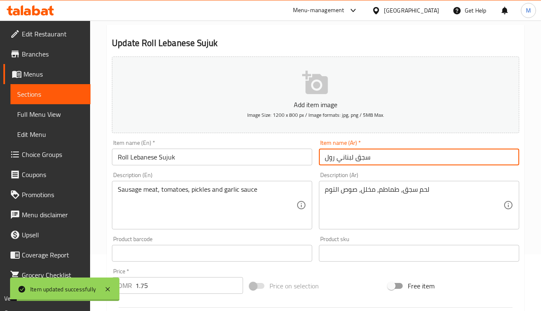
scroll to position [0, 0]
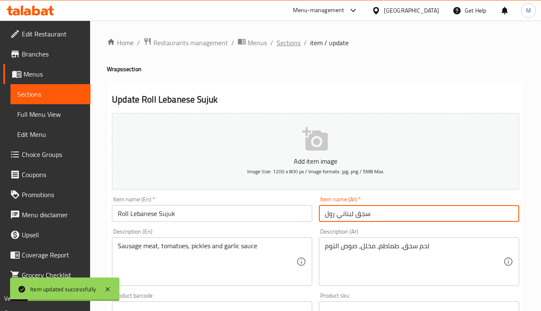
click at [294, 40] on span "Sections" at bounding box center [288, 43] width 24 height 10
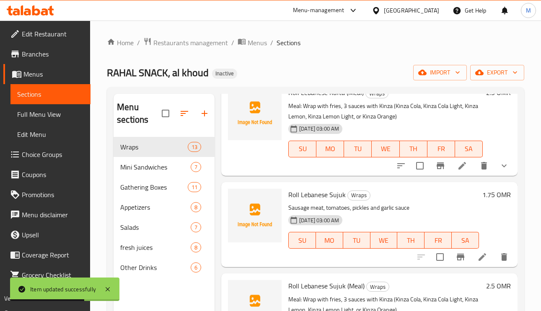
scroll to position [754, 0]
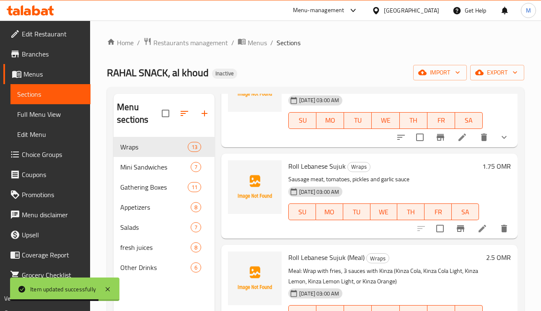
click at [472, 236] on li at bounding box center [481, 228] width 23 height 15
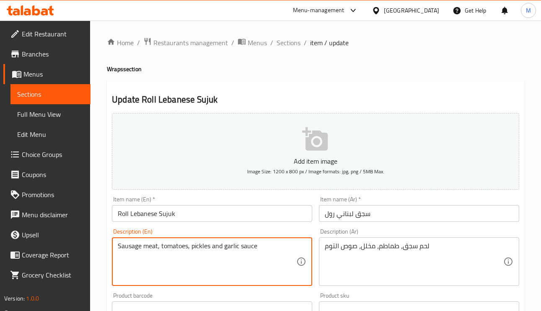
click at [147, 245] on textarea "Sausage meat, tomatoes, pickles and garlic sauce" at bounding box center [207, 262] width 178 height 40
click at [147, 242] on div "Sausage meat, tomatoes, pickles and garlic sauce Description (En)" at bounding box center [212, 262] width 200 height 49
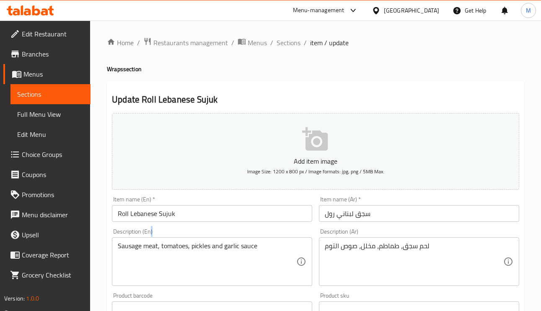
click at [147, 241] on div "Sausage meat, tomatoes, pickles and garlic sauce Description (En)" at bounding box center [212, 262] width 200 height 49
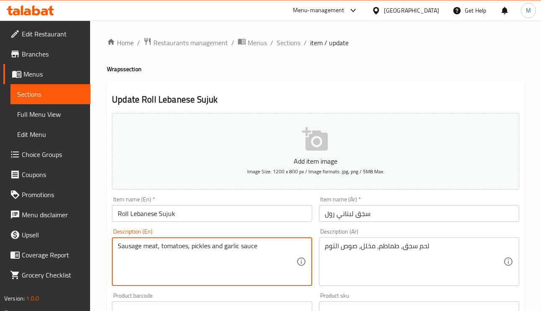
click at [148, 243] on textarea "Sausage meat, tomatoes, pickles and garlic sauce" at bounding box center [207, 262] width 178 height 40
click at [149, 244] on textarea "Sausage meat, tomatoes, pickles and garlic sauce" at bounding box center [207, 262] width 178 height 40
click at [151, 249] on textarea "Sausage meat, tomatoes, pickles and garlic sauce" at bounding box center [207, 262] width 178 height 40
paste textarea "Spicy minced"
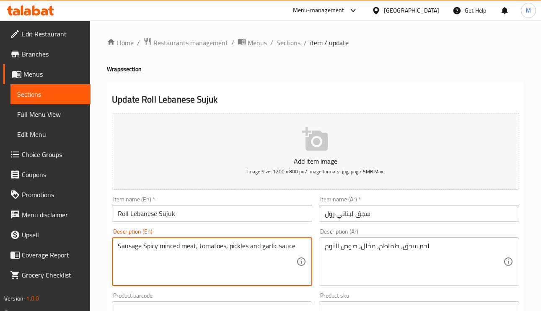
type textarea "Sausage Spicy minced meat, tomatoes, pickles and garlic sauce"
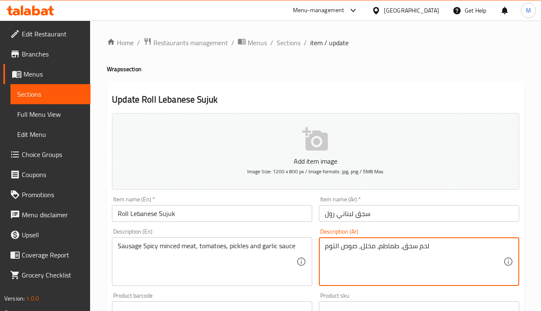
click at [401, 246] on textarea "لحم سجق، طماطم، مخلل، صوص التوم" at bounding box center [414, 262] width 178 height 40
type textarea "لحم سجق مفروم حار، طماطم، مخلل، صوص التوم"
click at [386, 212] on input "سجق لبناني رول" at bounding box center [419, 213] width 200 height 17
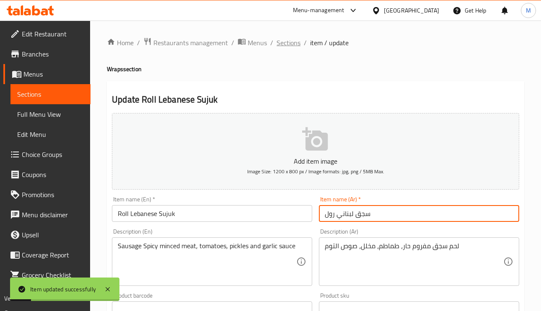
click at [288, 39] on span "Sections" at bounding box center [288, 43] width 24 height 10
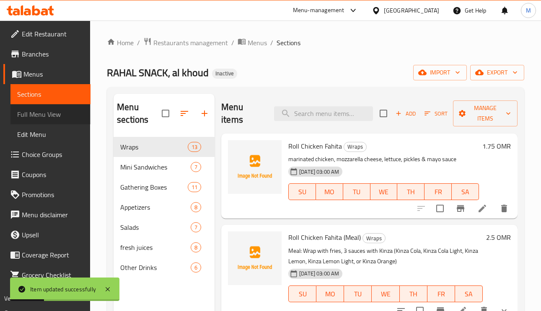
click at [69, 116] on span "Full Menu View" at bounding box center [50, 114] width 67 height 10
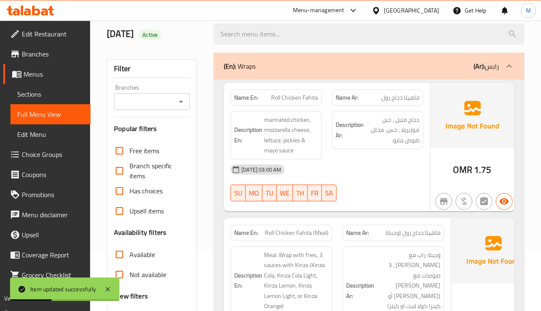
scroll to position [188, 0]
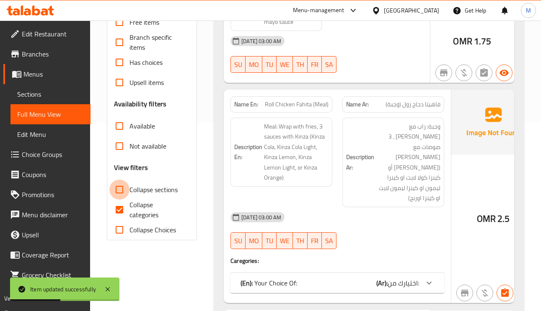
click at [117, 187] on input "Collapse sections" at bounding box center [119, 190] width 20 height 20
checkbox input "true"
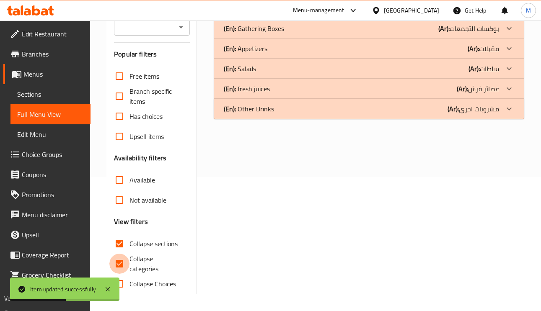
click at [121, 254] on input "Collapse categories" at bounding box center [119, 264] width 20 height 20
checkbox input "false"
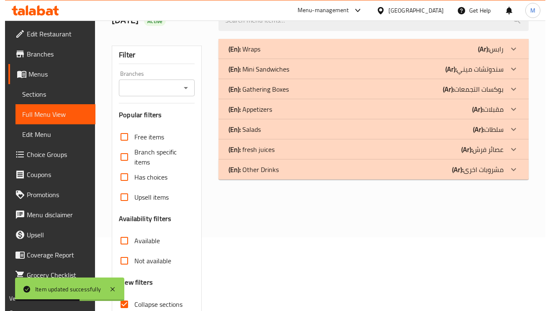
scroll to position [0, 0]
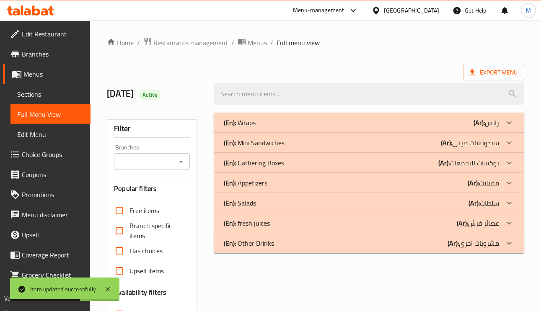
click at [463, 150] on div "(En): Mini Sandwiches (Ar): سندوتشات ميني" at bounding box center [369, 143] width 310 height 20
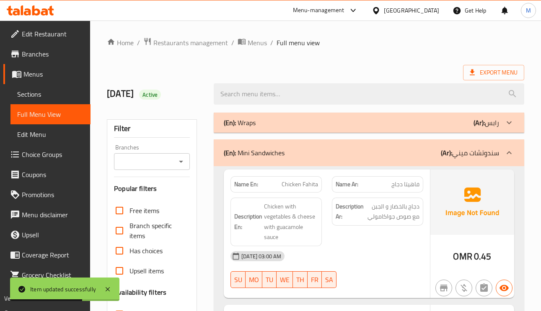
click at [485, 126] on p "(Ar): رابس" at bounding box center [486, 123] width 26 height 10
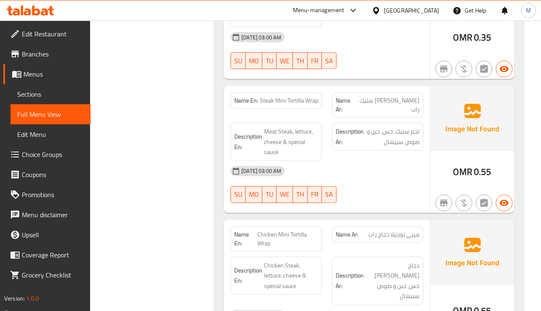
scroll to position [4132, 0]
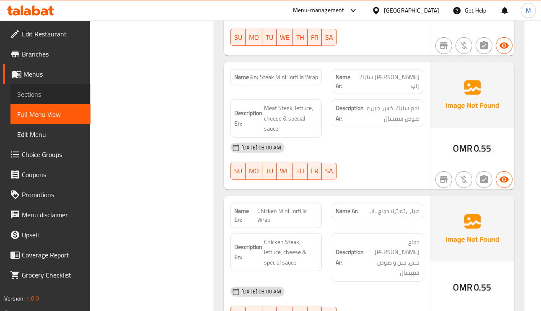
drag, startPoint x: 47, startPoint y: 97, endPoint x: 56, endPoint y: 95, distance: 9.0
click at [48, 96] on span "Sections" at bounding box center [50, 94] width 67 height 10
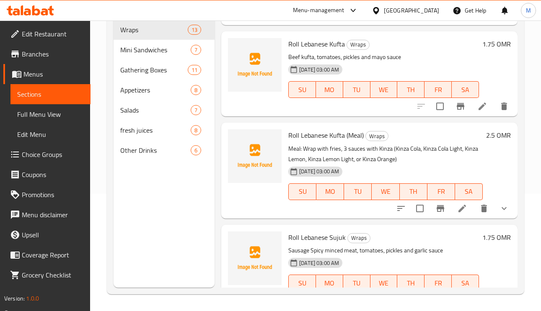
scroll to position [691, 0]
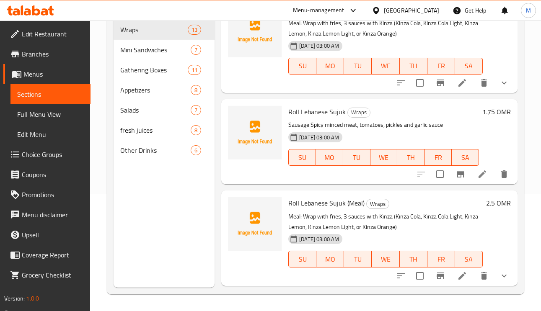
click at [326, 129] on p "Sausage Spicy minced meat, tomatoes, pickles and garlic sauce" at bounding box center [383, 125] width 191 height 10
click at [326, 128] on div "Roll Lebanese Sujuk Wraps Sausage Spicy minced meat, tomatoes, pickles and garl…" at bounding box center [383, 142] width 197 height 78
click at [328, 118] on span "Roll Lebanese Sujuk" at bounding box center [316, 112] width 57 height 13
copy h6 "Sujuk"
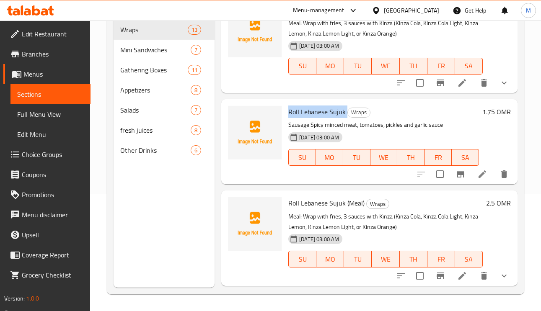
click at [328, 118] on span "Roll Lebanese Sujuk" at bounding box center [316, 112] width 57 height 13
copy h6 "Roll Lebanese Sujuk"
click at [293, 130] on p "Sausage Spicy minced meat, tomatoes, pickles and garlic sauce" at bounding box center [383, 125] width 191 height 10
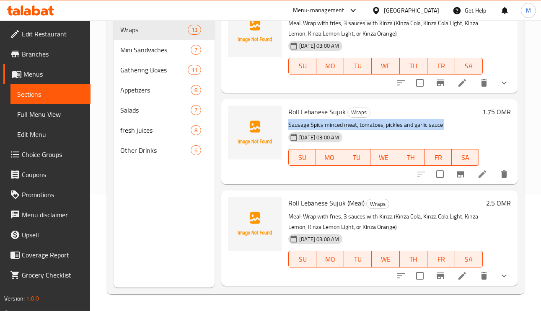
click at [293, 130] on p "Sausage Spicy minced meat, tomatoes, pickles and garlic sauce" at bounding box center [383, 125] width 191 height 10
click at [318, 130] on p "Sausage Spicy minced meat, tomatoes, pickles and garlic sauce" at bounding box center [383, 125] width 191 height 10
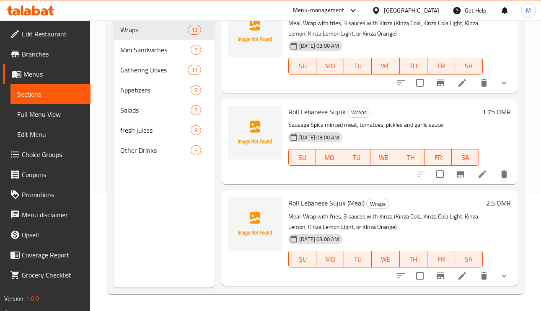
click at [354, 130] on p "Sausage Spicy minced meat, tomatoes, pickles and garlic sauce" at bounding box center [383, 125] width 191 height 10
drag, startPoint x: 356, startPoint y: 135, endPoint x: 287, endPoint y: 138, distance: 69.2
click at [287, 138] on div "Roll Lebanese Sujuk Wraps Sausage Spicy minced meat, tomatoes, pickles and garl…" at bounding box center [383, 142] width 197 height 78
copy p "Sausage Spicy minced meat"
click at [164, 201] on div "Menu sections Wraps 13 Mini Sandwiches 7 Gathering Boxes 11 Appetizers 8 Salads…" at bounding box center [164, 132] width 101 height 311
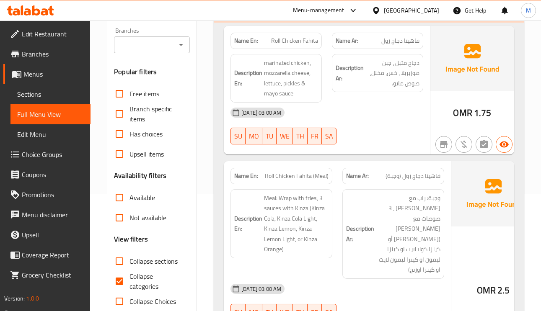
scroll to position [126, 0]
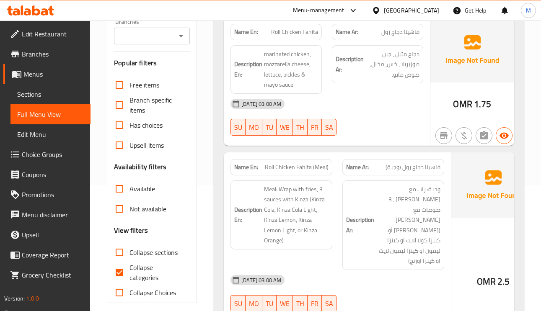
click at [116, 274] on input "Collapse categories" at bounding box center [119, 273] width 20 height 20
checkbox input "false"
click at [122, 252] on input "Collapse sections" at bounding box center [119, 253] width 20 height 20
checkbox input "true"
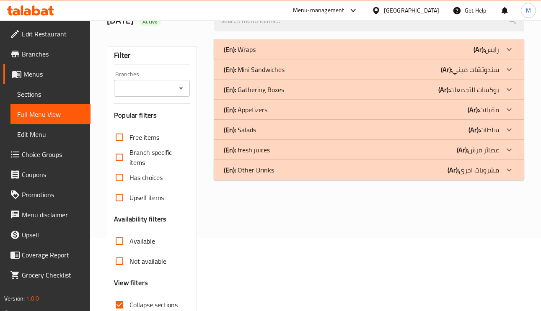
scroll to position [0, 0]
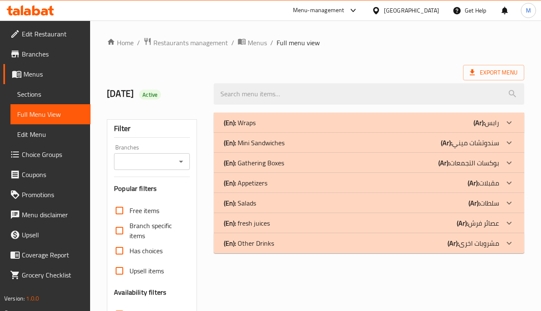
click at [497, 139] on p "(Ar): سندوتشات ميني" at bounding box center [470, 143] width 58 height 10
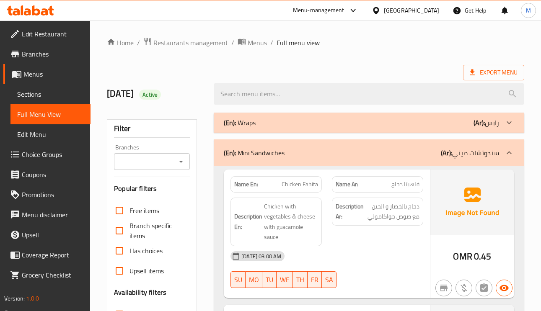
click at [501, 125] on div at bounding box center [509, 123] width 20 height 20
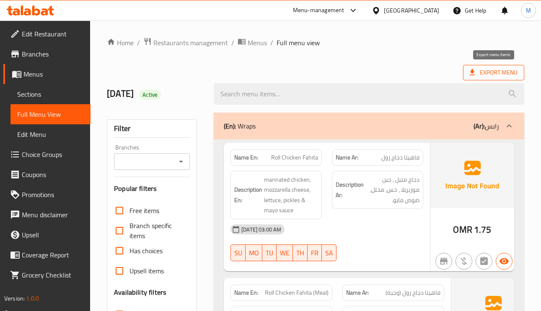
click at [510, 69] on span "Export Menu" at bounding box center [494, 72] width 48 height 10
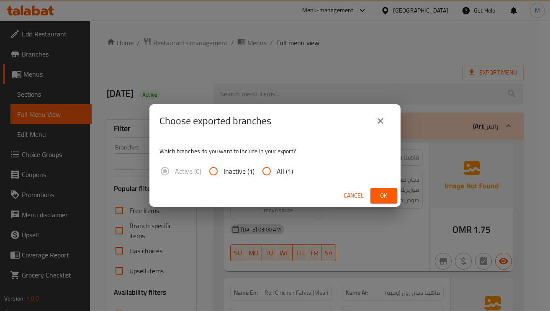
click at [266, 171] on input "All (1)" at bounding box center [267, 171] width 20 height 20
radio input "true"
click at [395, 195] on button "Ok" at bounding box center [384, 195] width 27 height 15
